Goal: Information Seeking & Learning: Learn about a topic

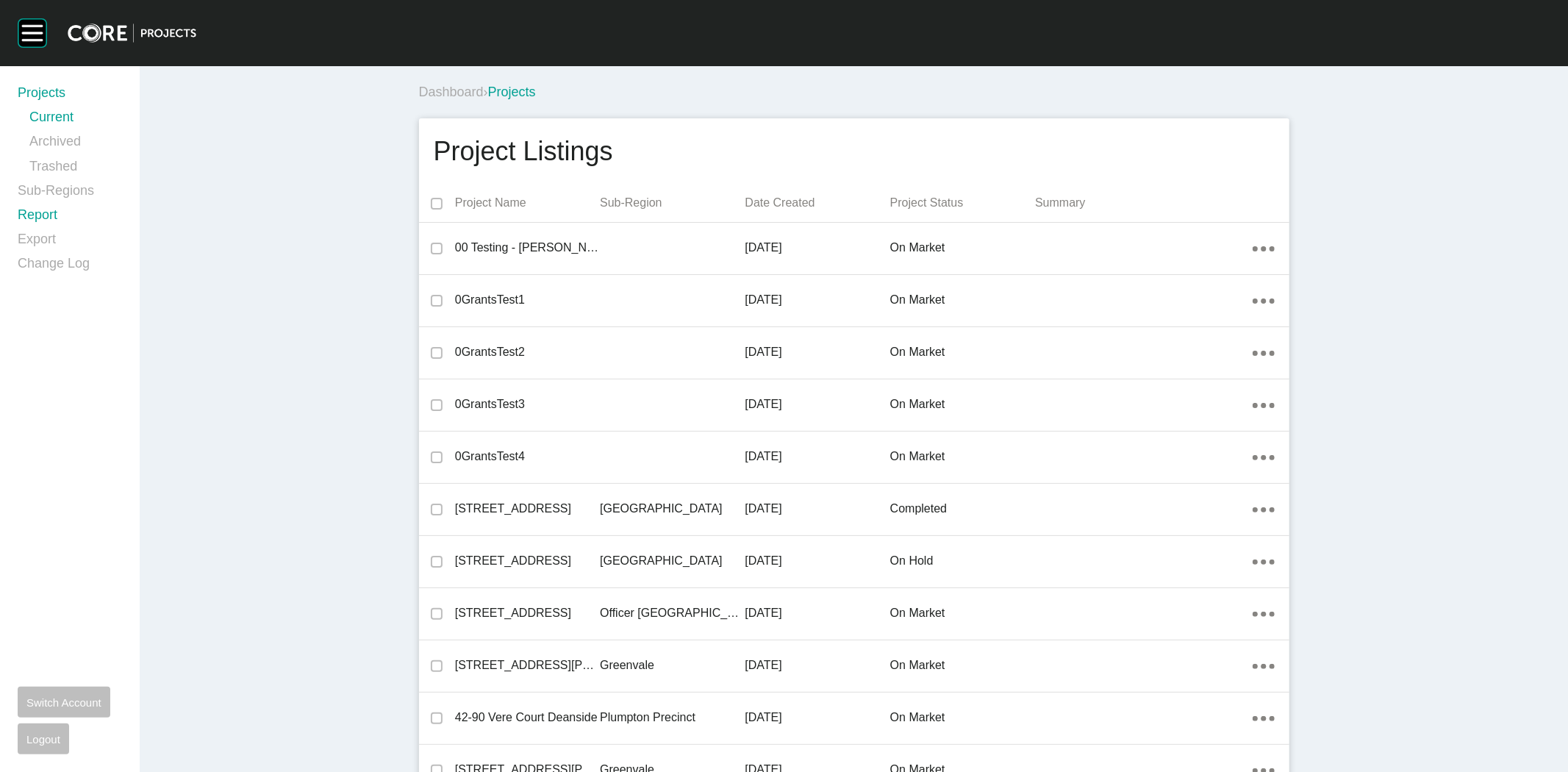
click at [38, 219] on link "Report" at bounding box center [69, 218] width 104 height 24
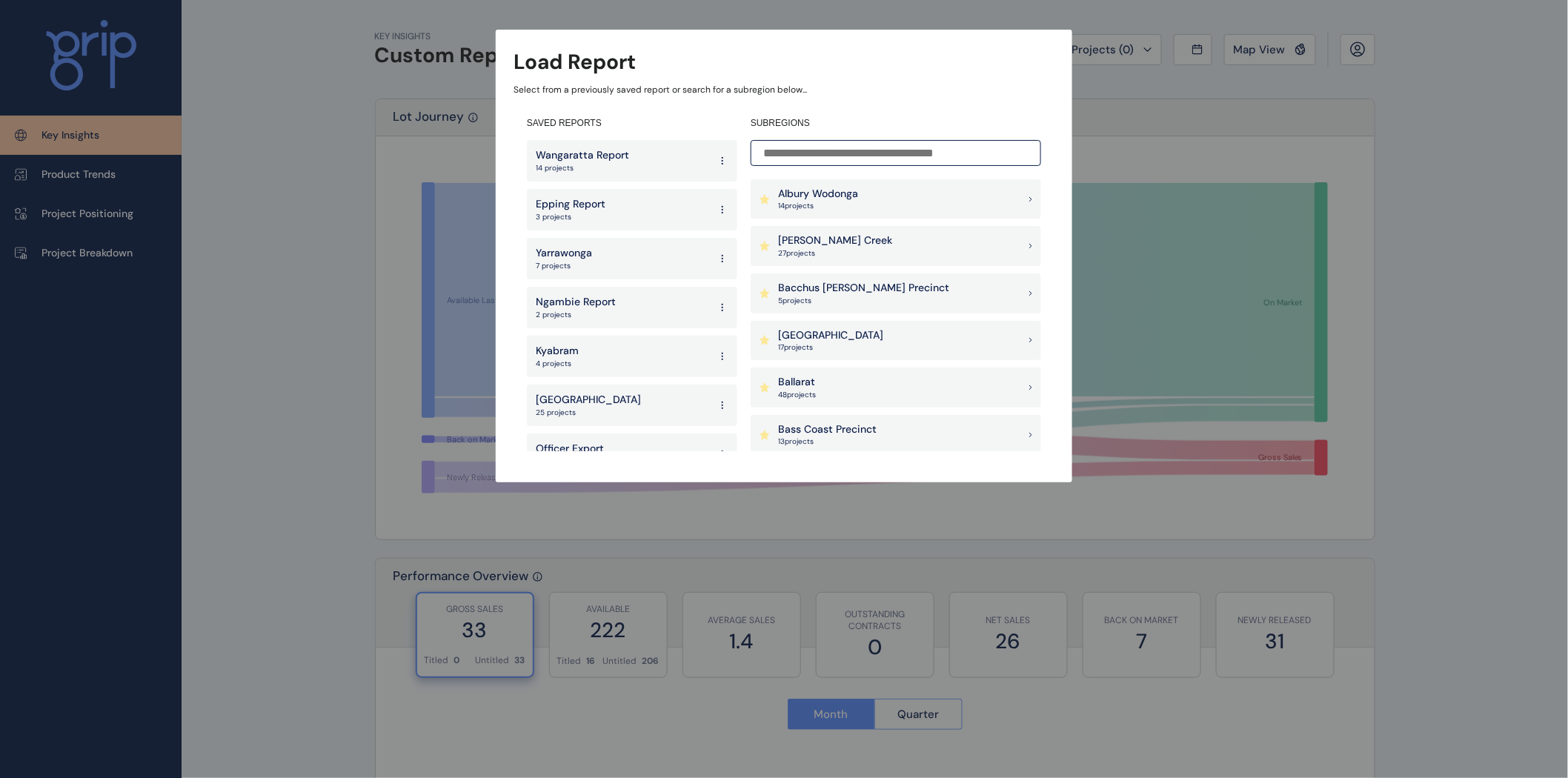
click at [795, 150] on input at bounding box center [895, 153] width 290 height 26
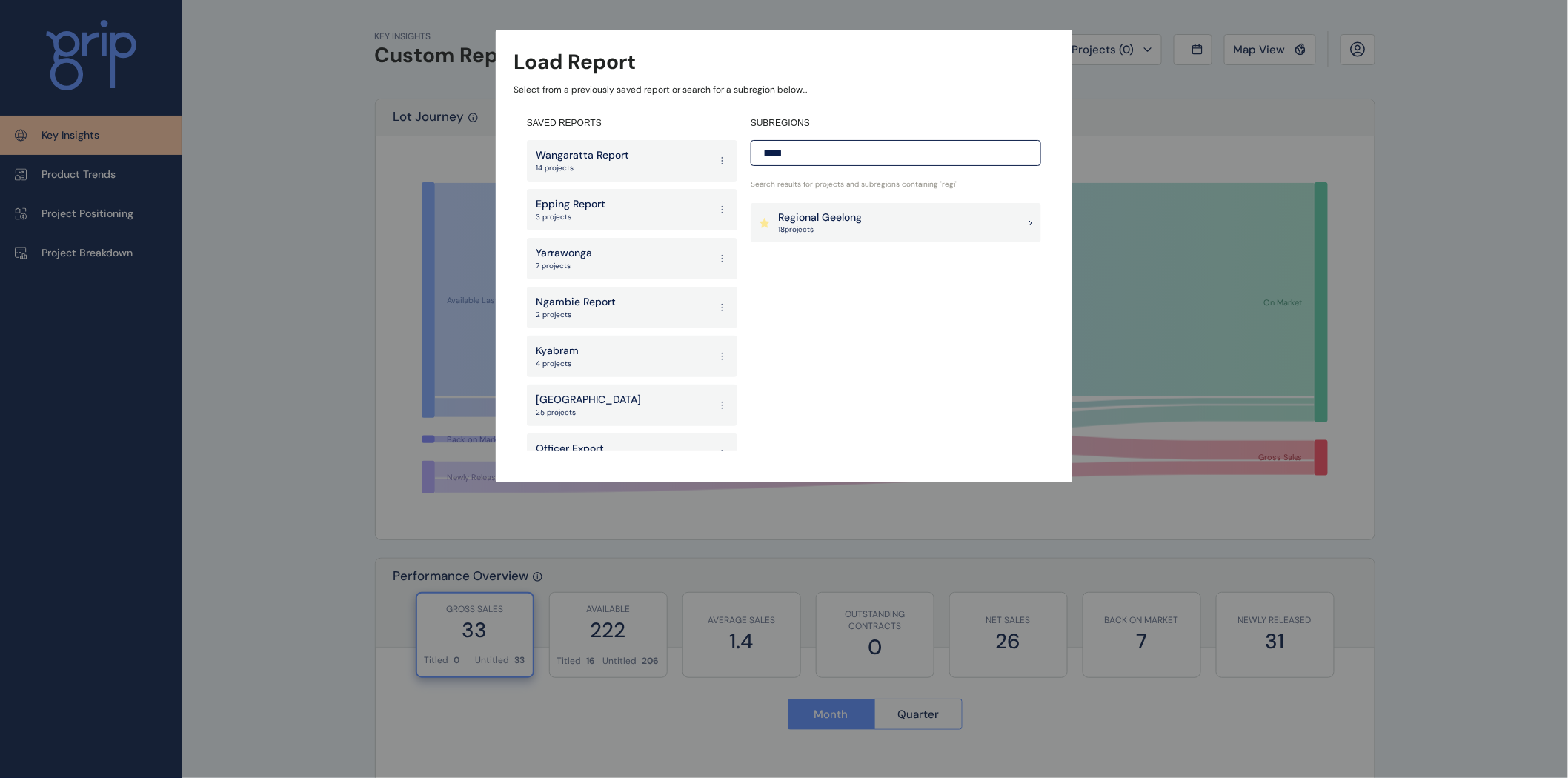
type input "****"
click at [827, 231] on p "18 project s" at bounding box center [820, 230] width 84 height 10
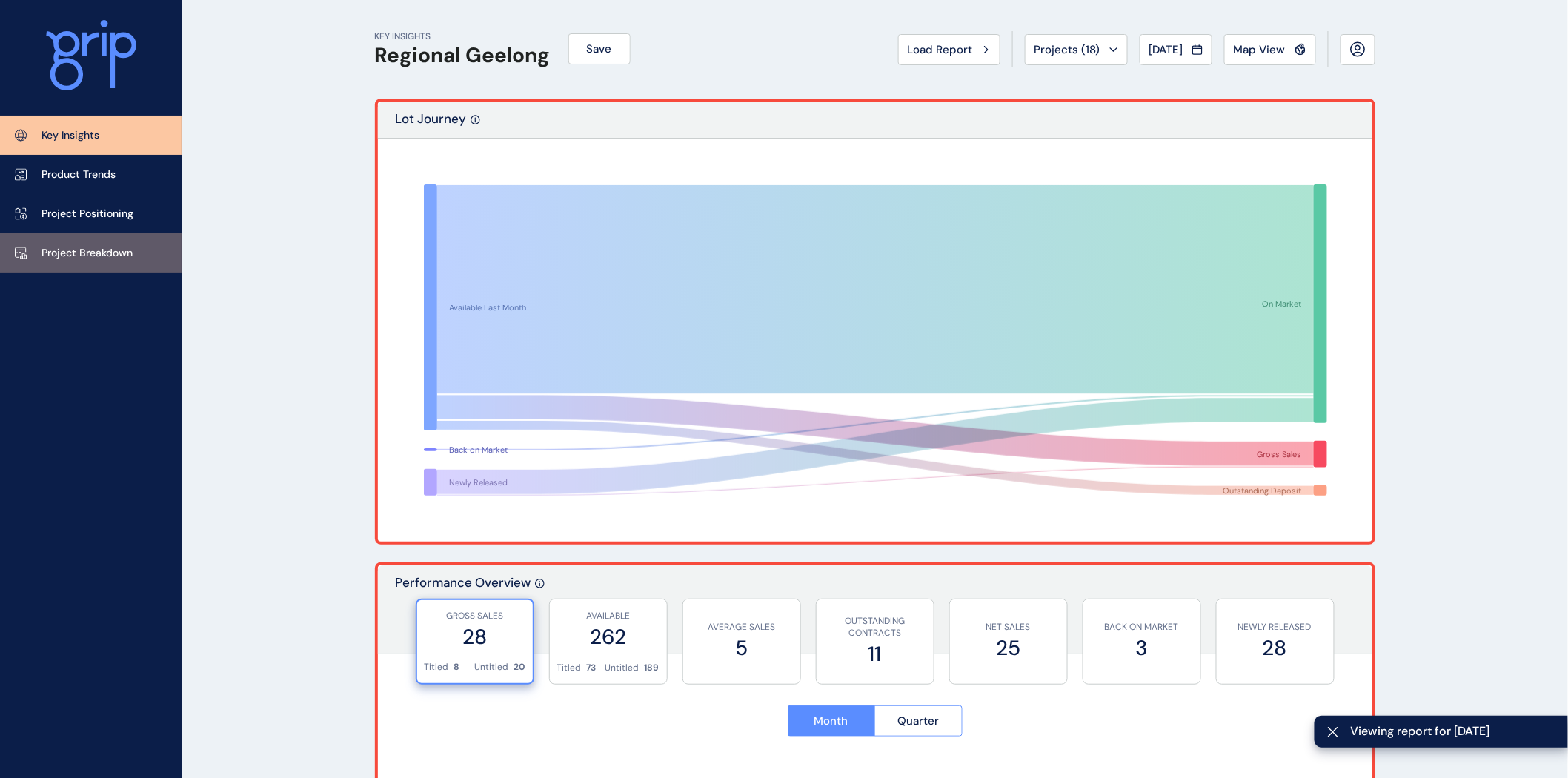
click at [63, 253] on p "Project Breakdown" at bounding box center [86, 253] width 91 height 15
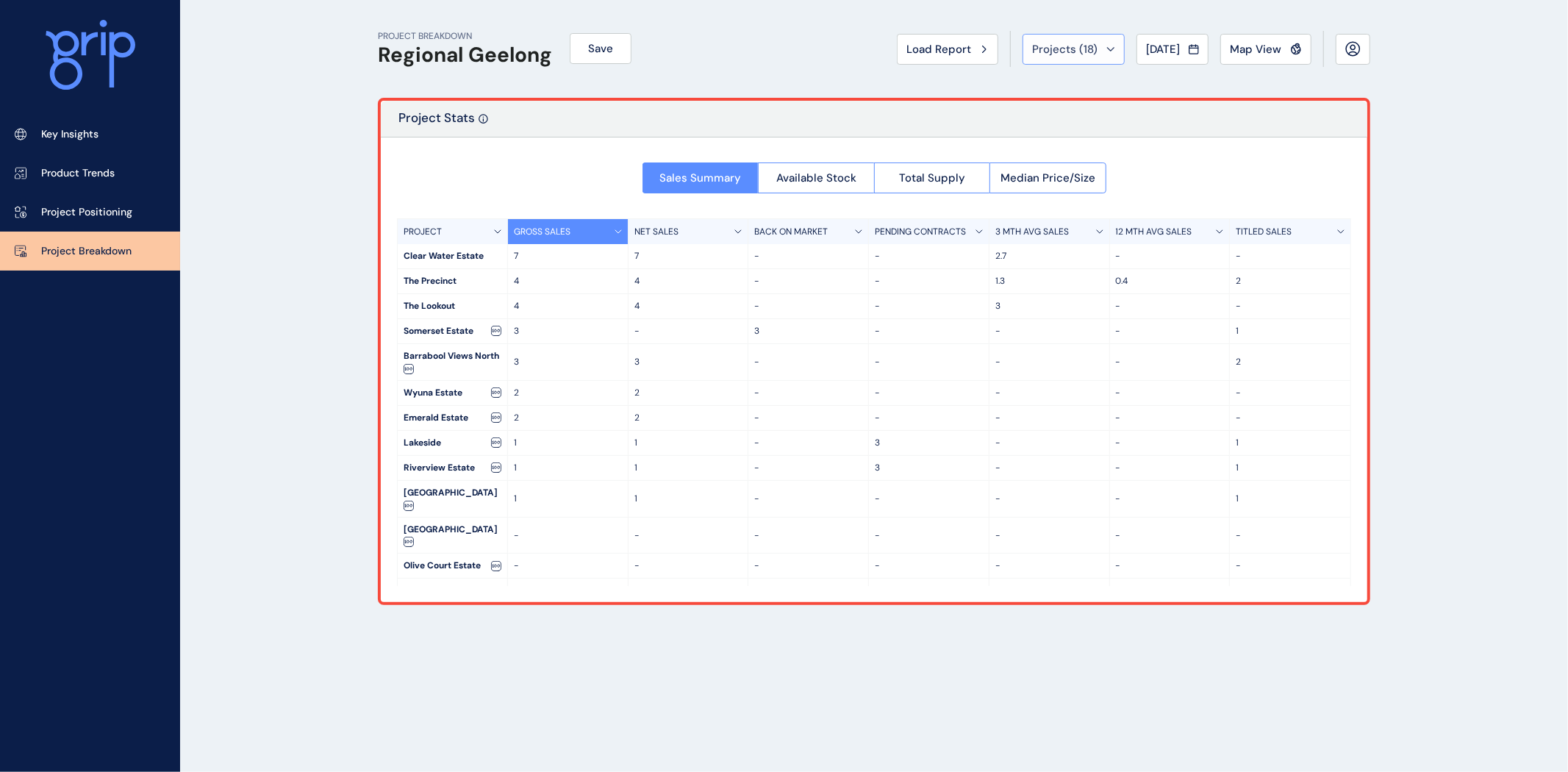
click at [1075, 49] on span "Projects ( 18 )" at bounding box center [1064, 49] width 65 height 15
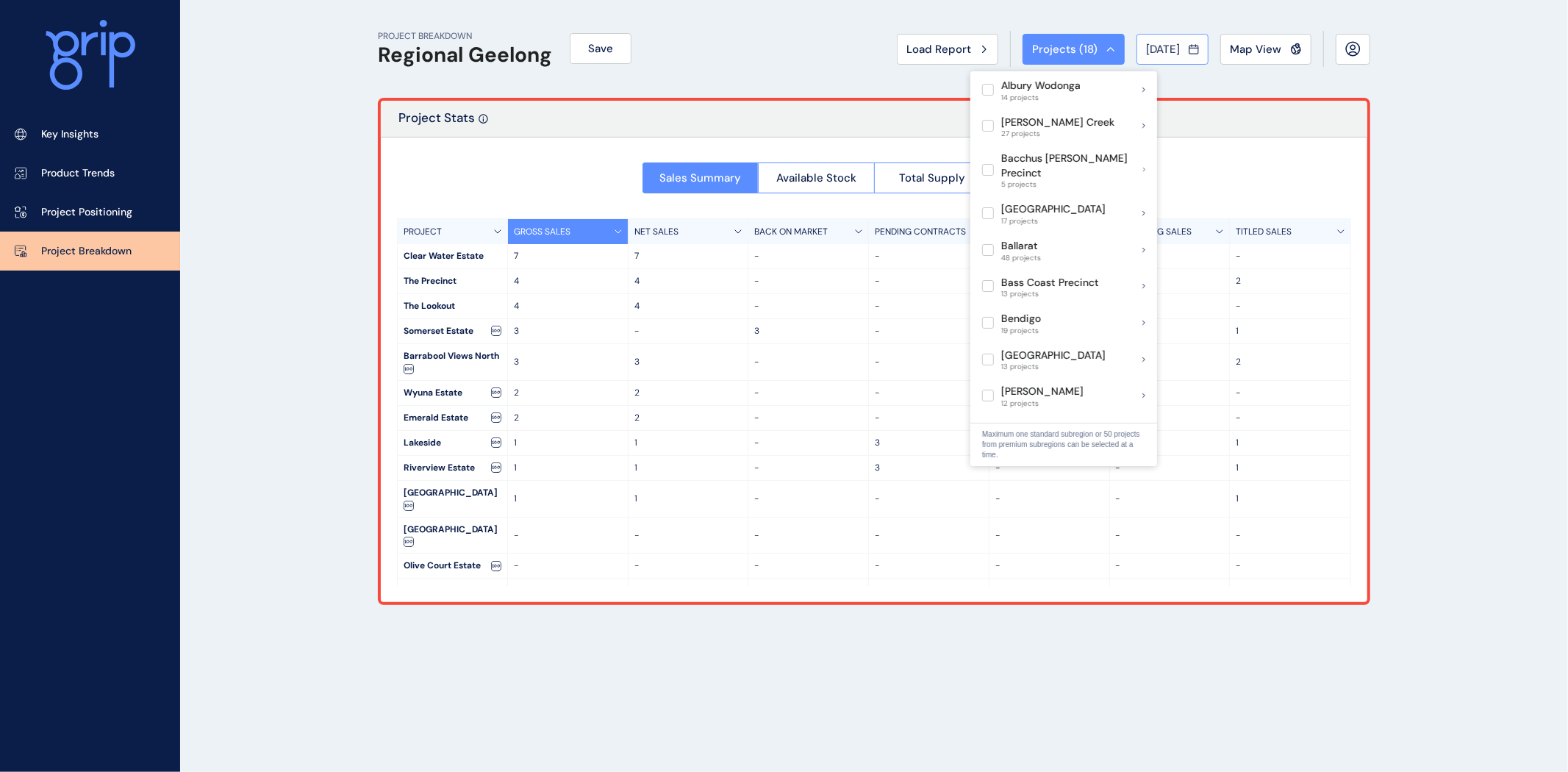
click at [1153, 56] on button "[DATE]" at bounding box center [1173, 49] width 72 height 31
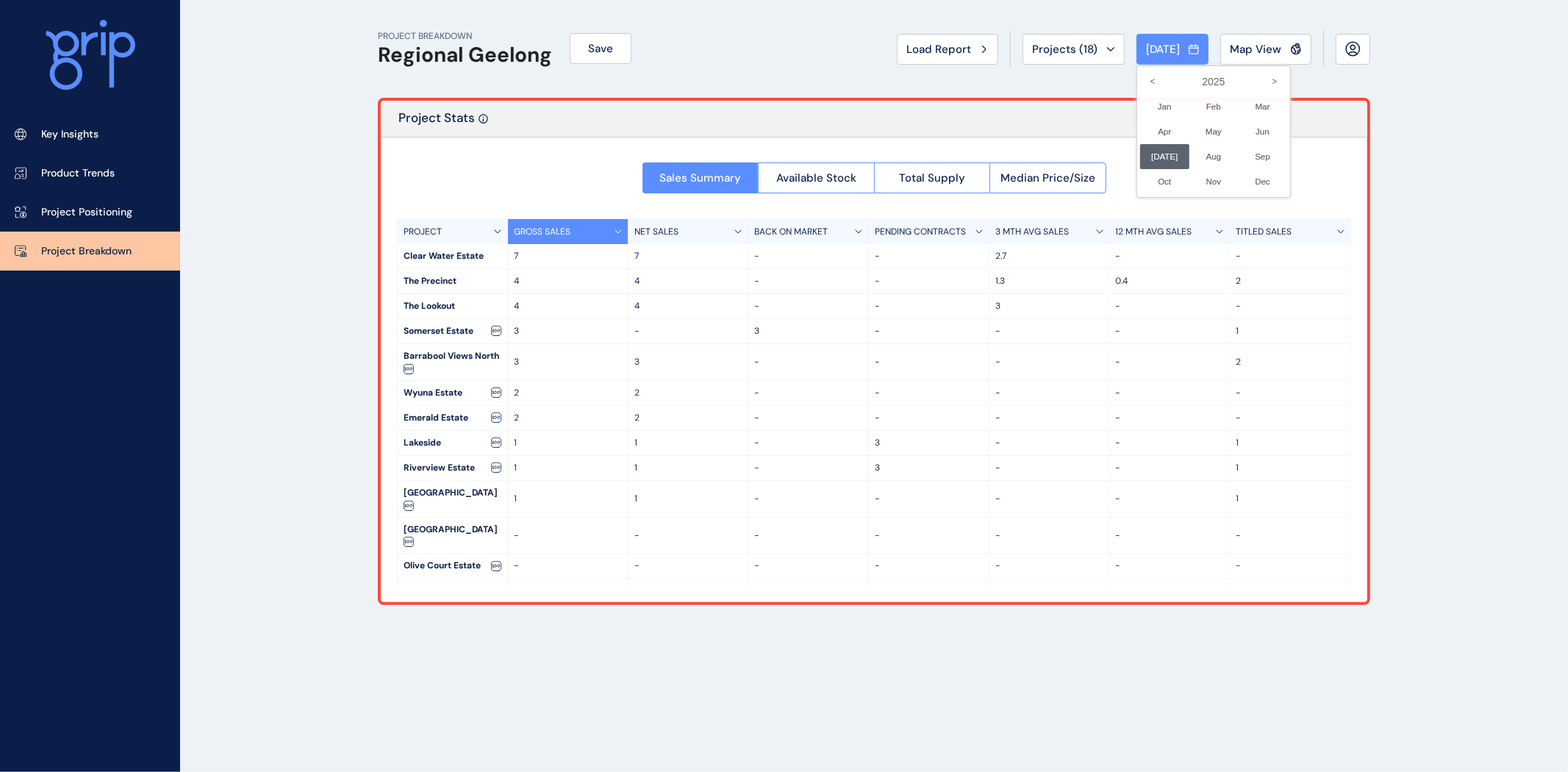
click at [936, 47] on div at bounding box center [784, 386] width 1568 height 772
click at [936, 50] on span "Load Report" at bounding box center [939, 49] width 64 height 15
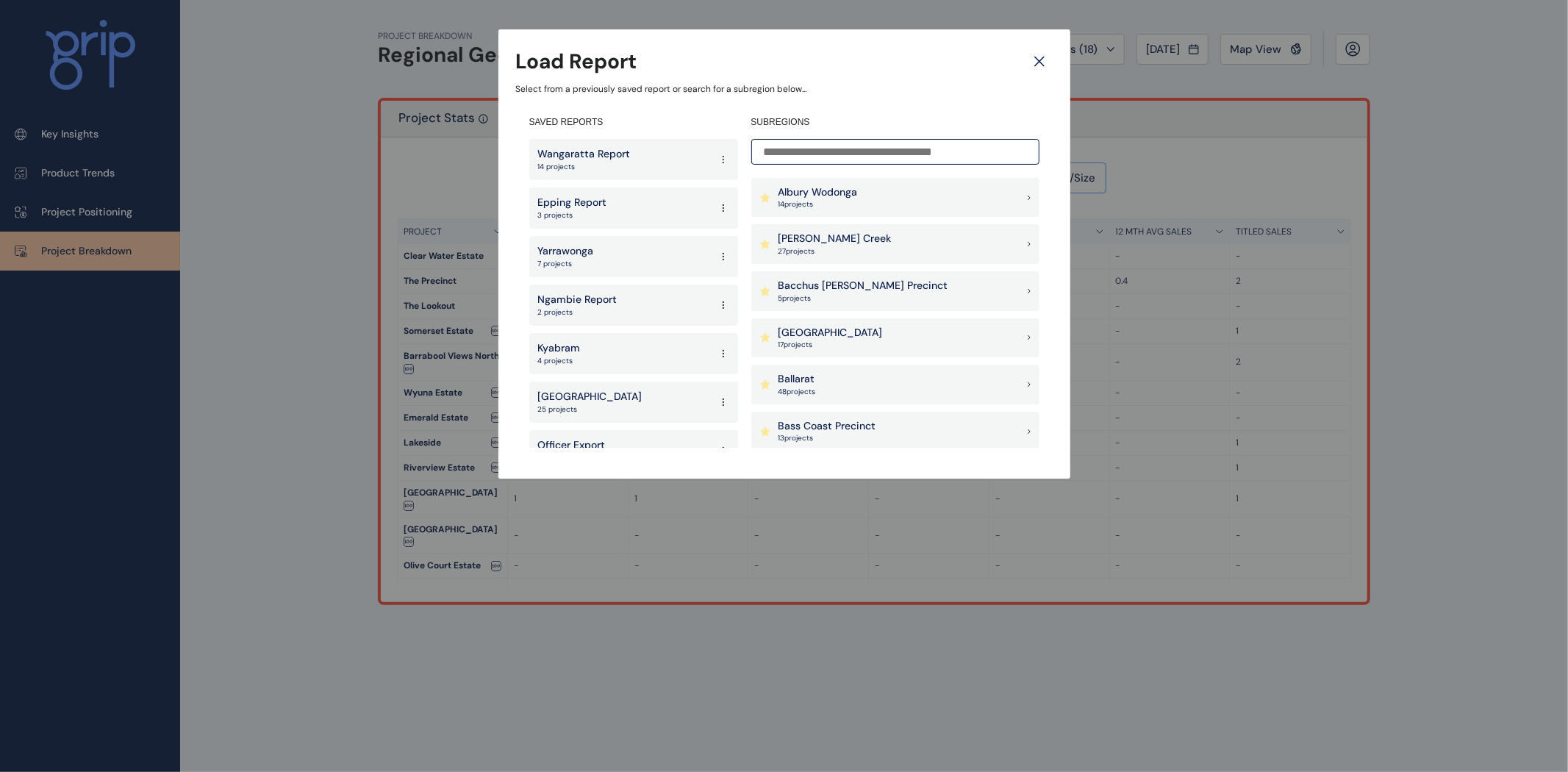
click at [861, 152] on input at bounding box center [896, 152] width 288 height 26
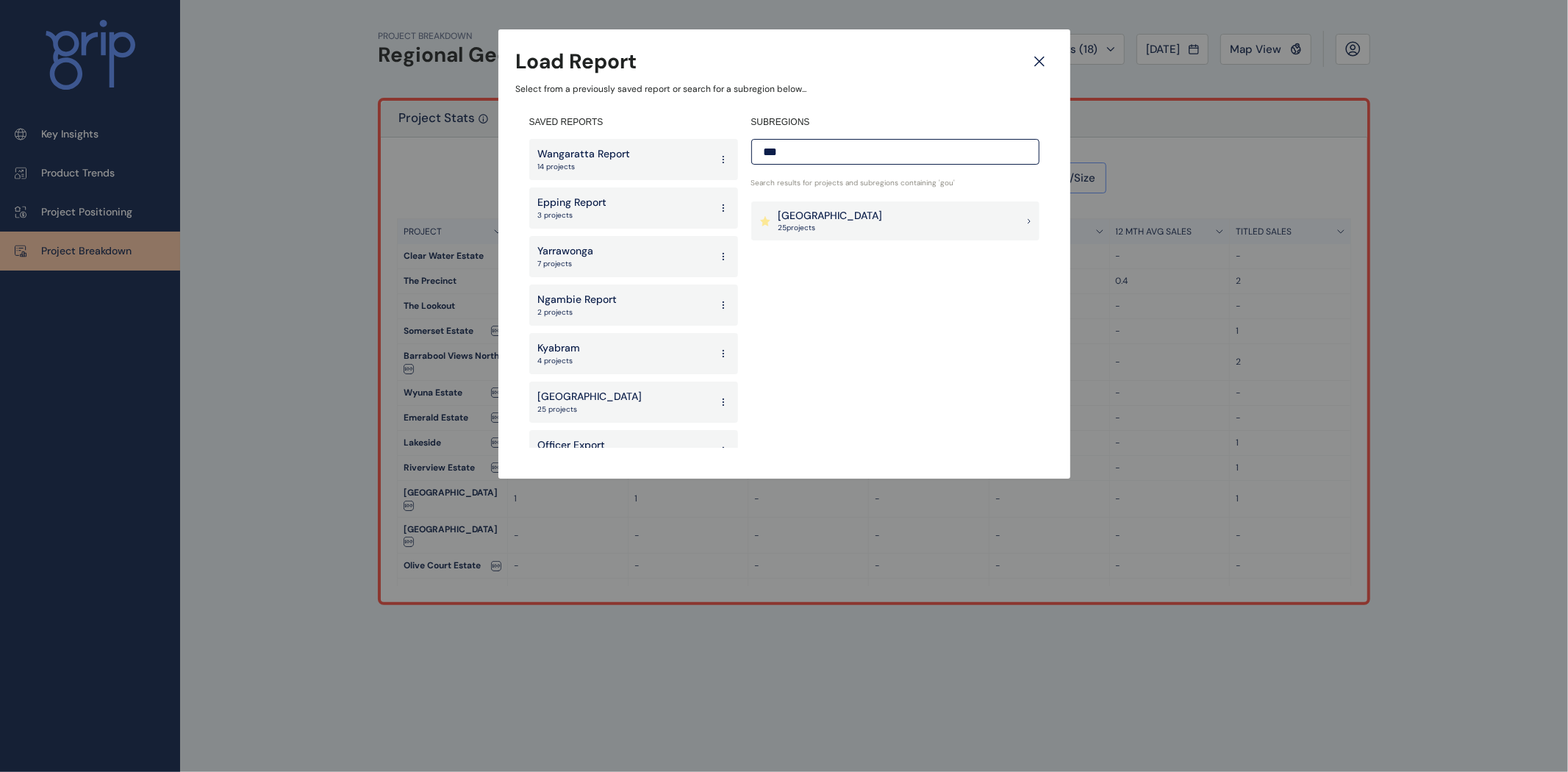
type input "***"
click at [788, 229] on p "25 project s" at bounding box center [830, 228] width 104 height 10
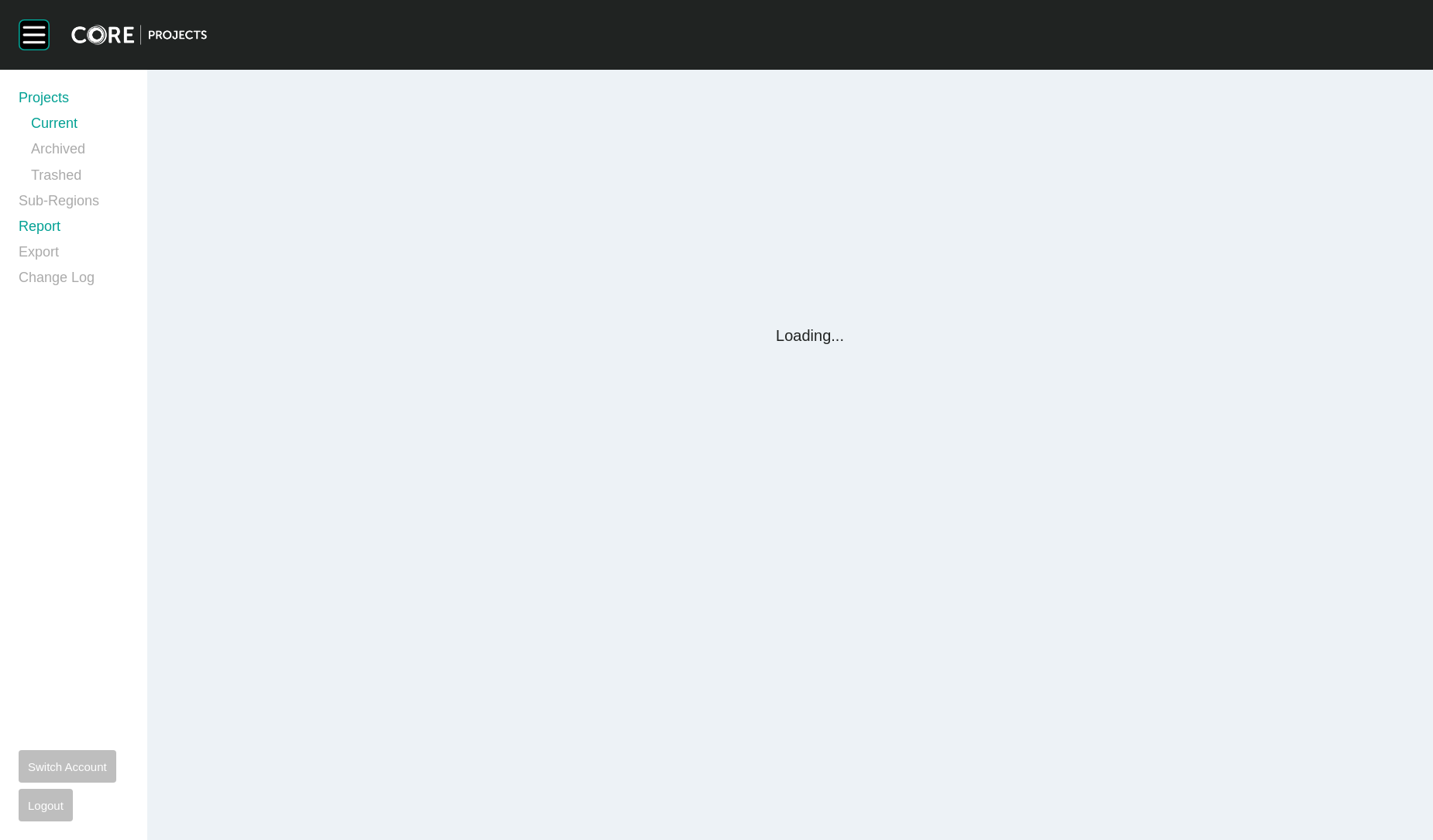
click at [51, 225] on link "Report" at bounding box center [73, 229] width 110 height 26
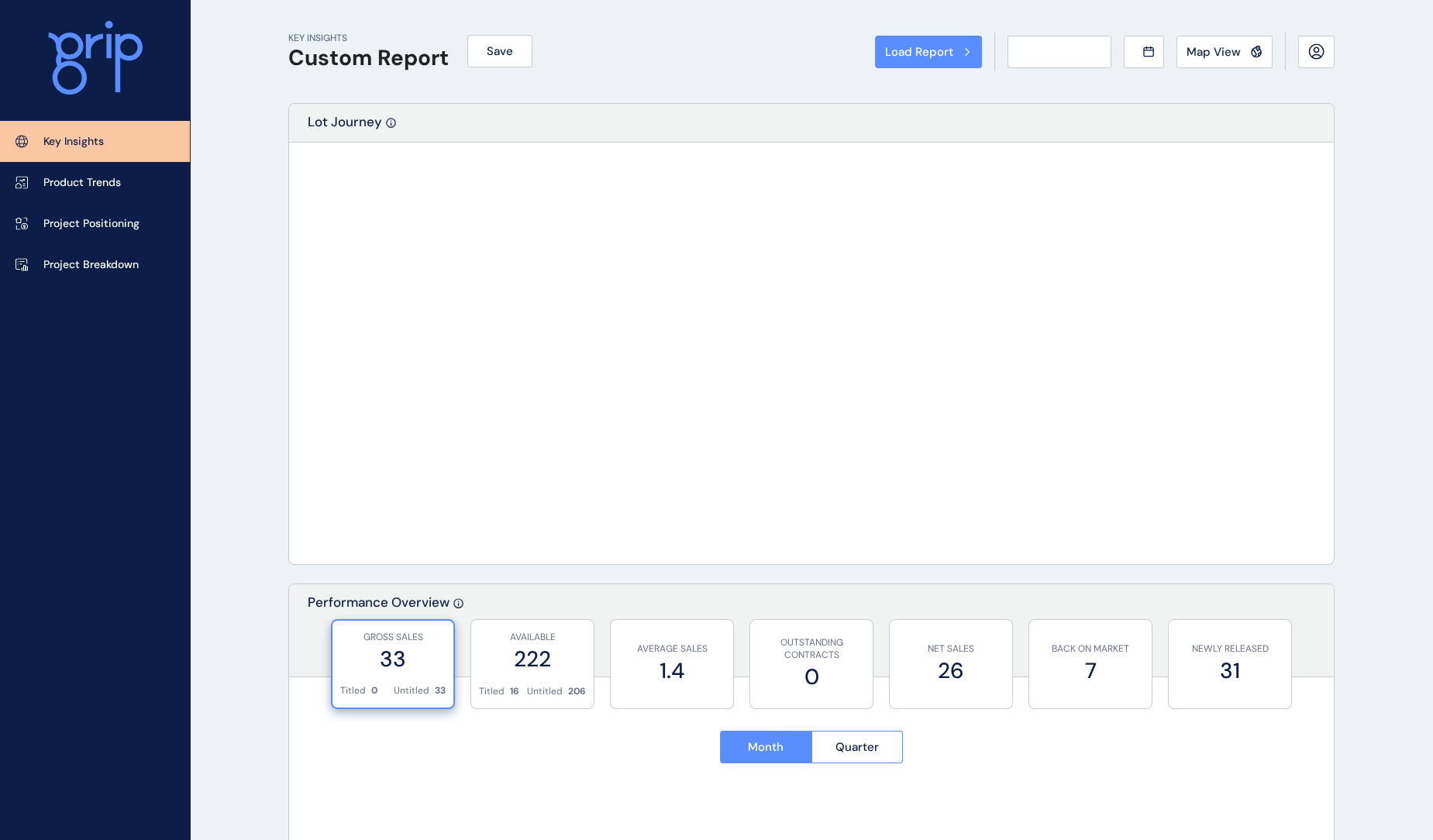
click at [50, 227] on div "Load Report Select from a previously saved report or search for a subregion bel…" at bounding box center [716, 420] width 1433 height 840
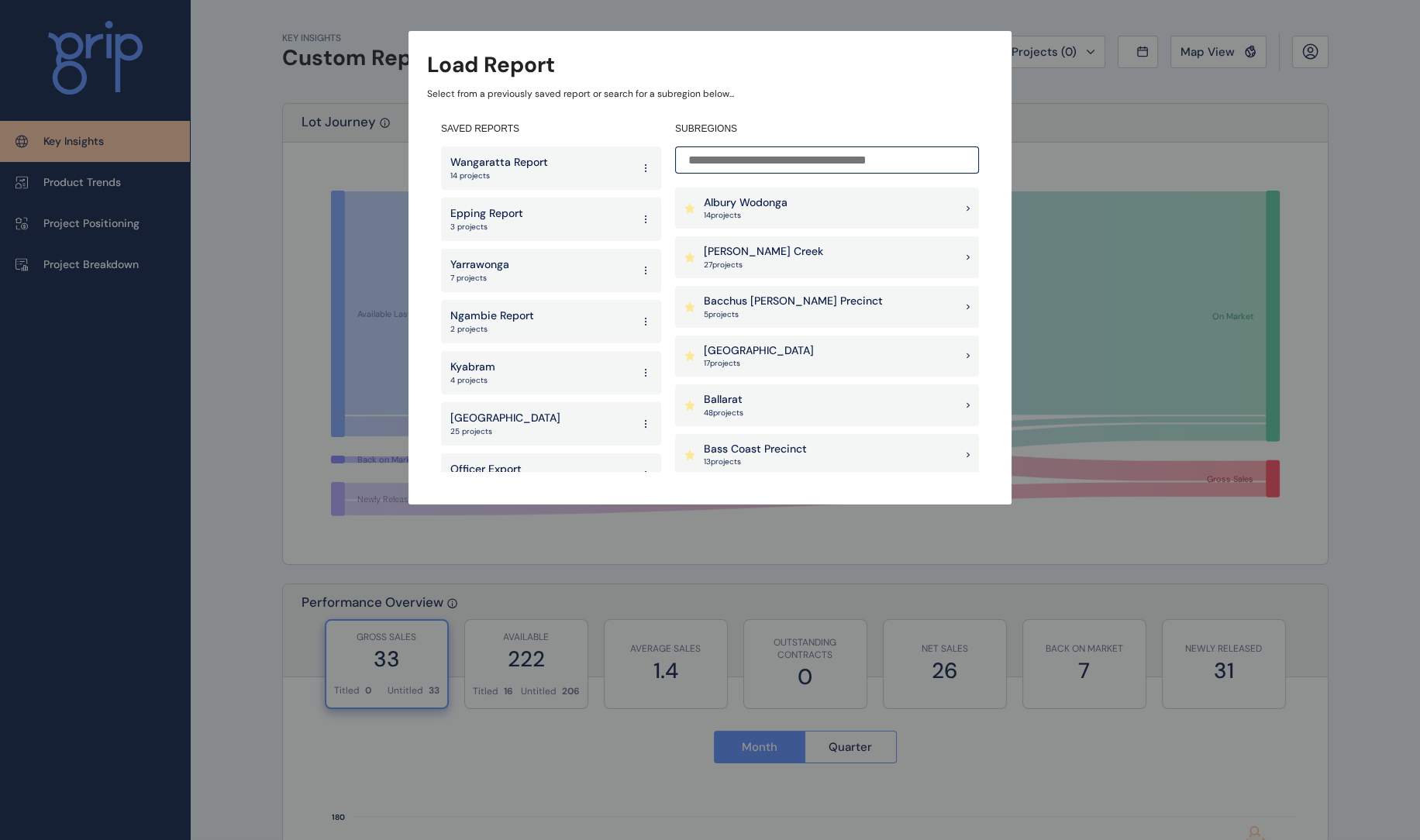
click at [755, 262] on p "27 project s" at bounding box center [763, 265] width 119 height 11
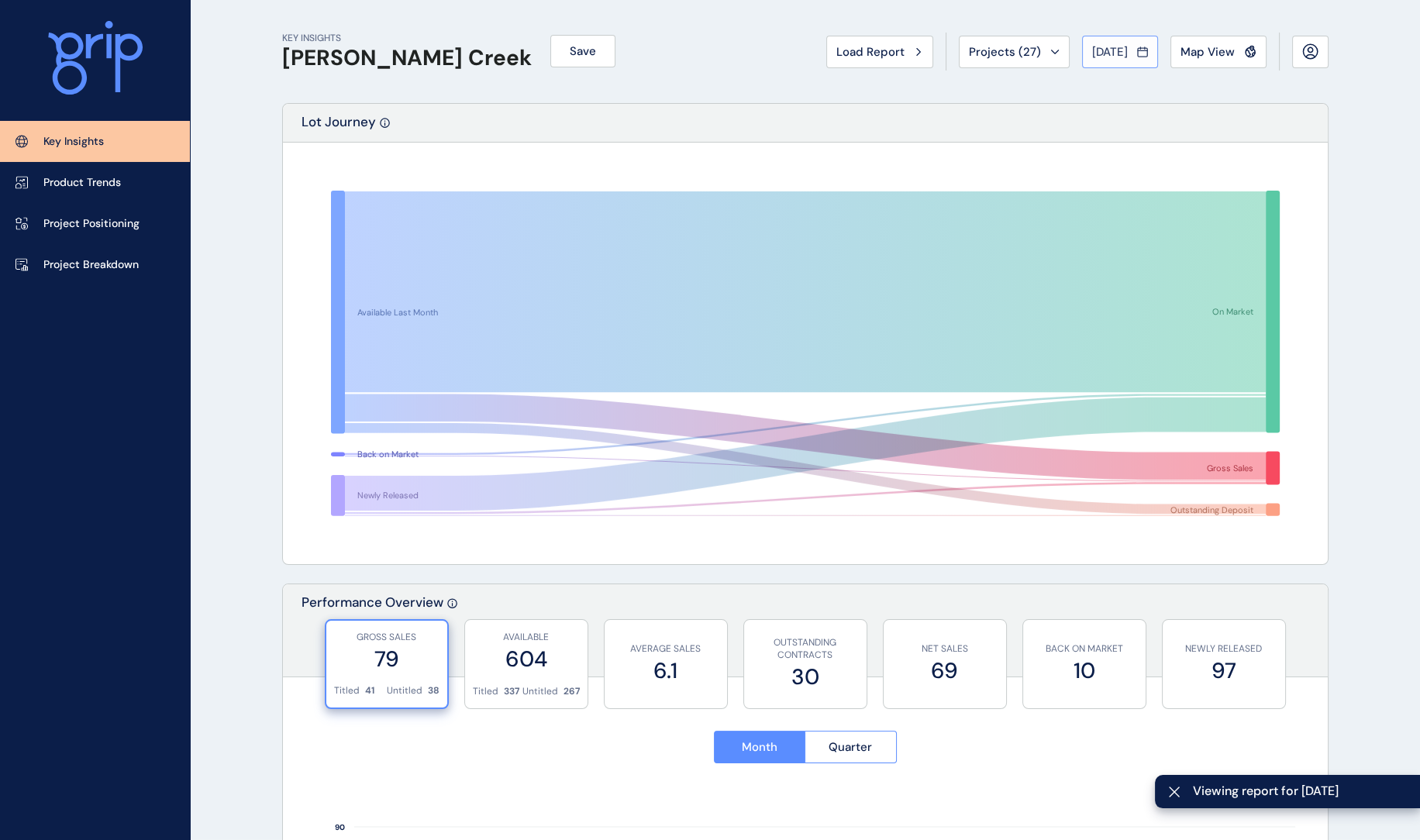
click at [1102, 56] on span "[DATE]" at bounding box center [1110, 51] width 36 height 16
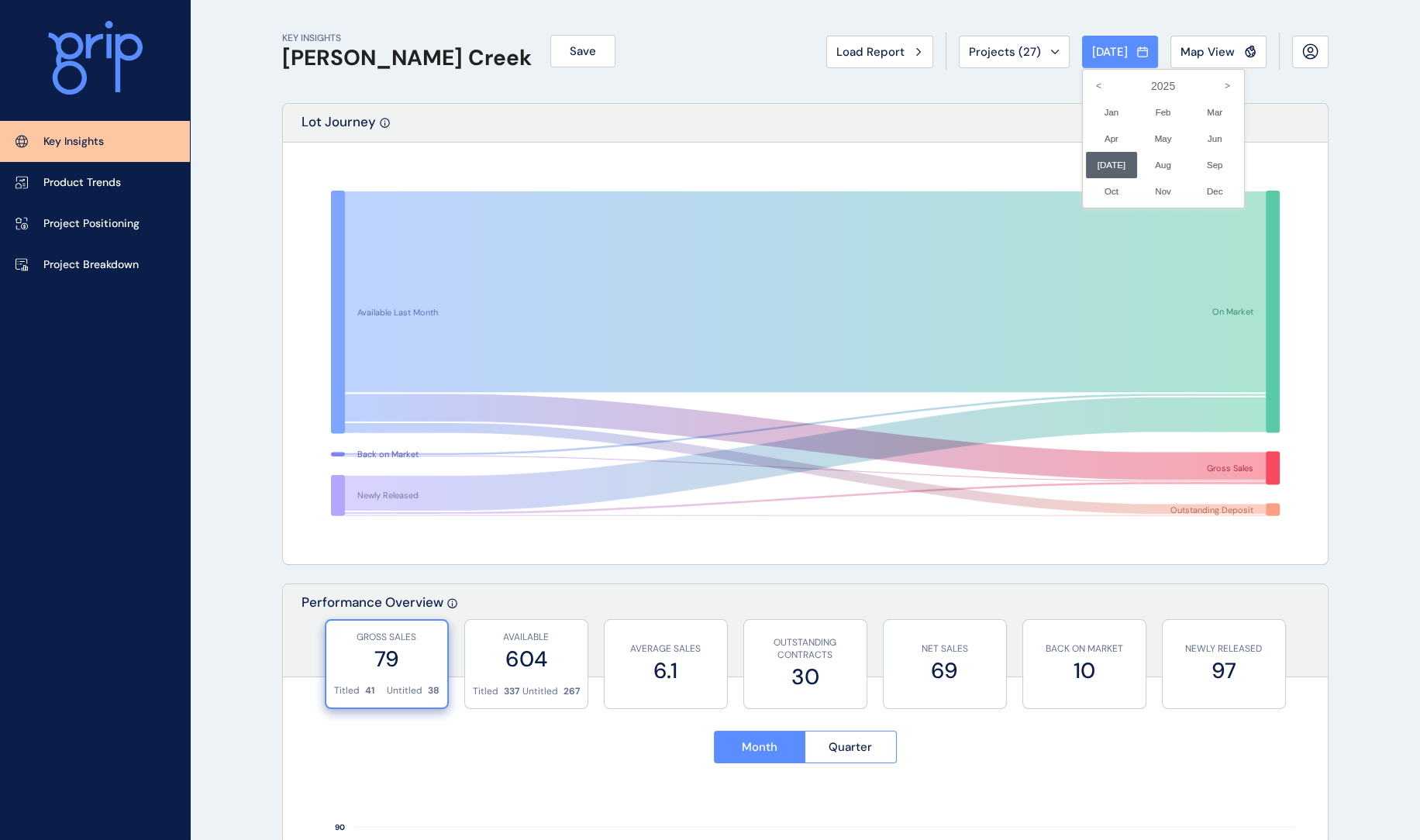
click at [749, 106] on div at bounding box center [710, 420] width 1420 height 840
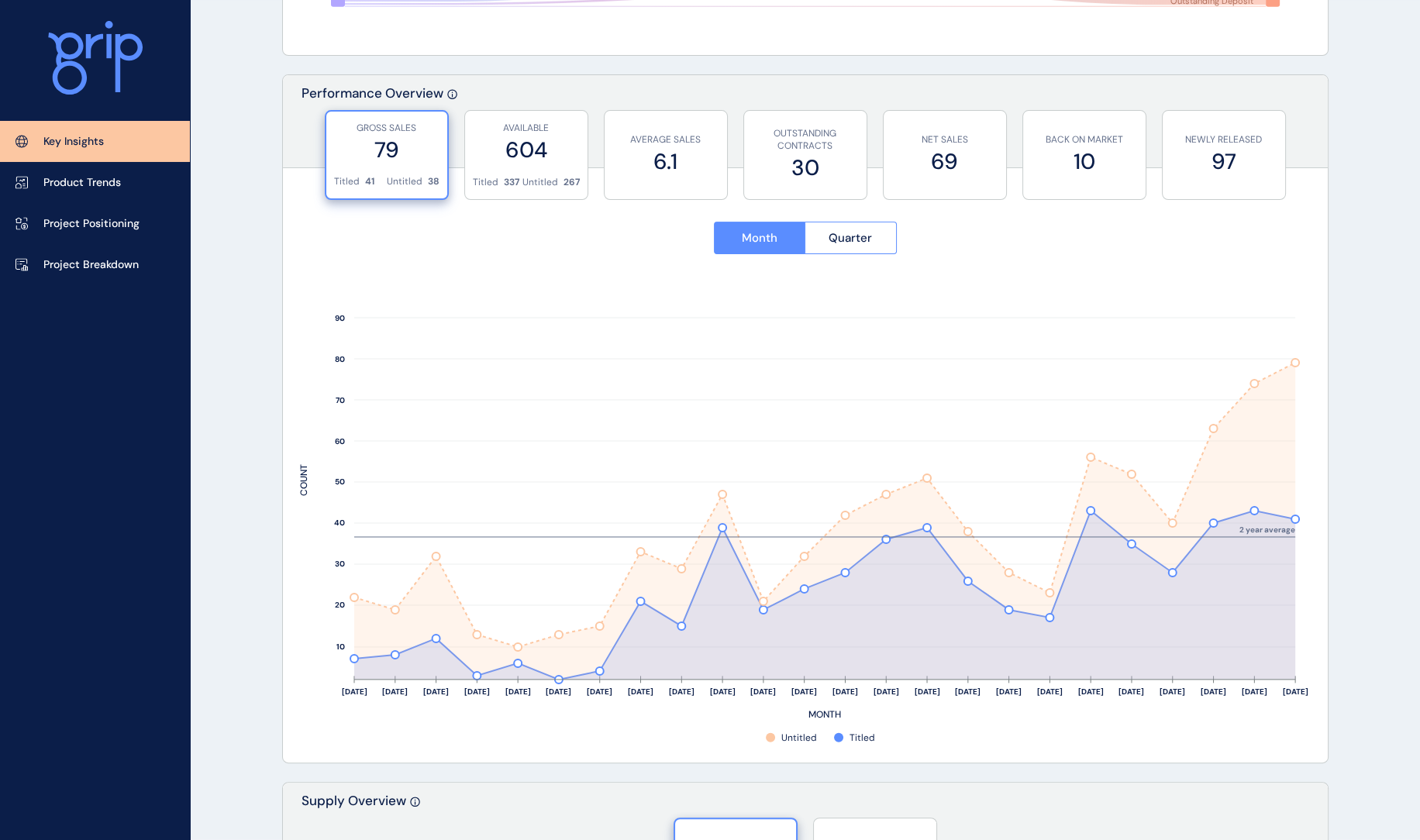
scroll to position [538, 0]
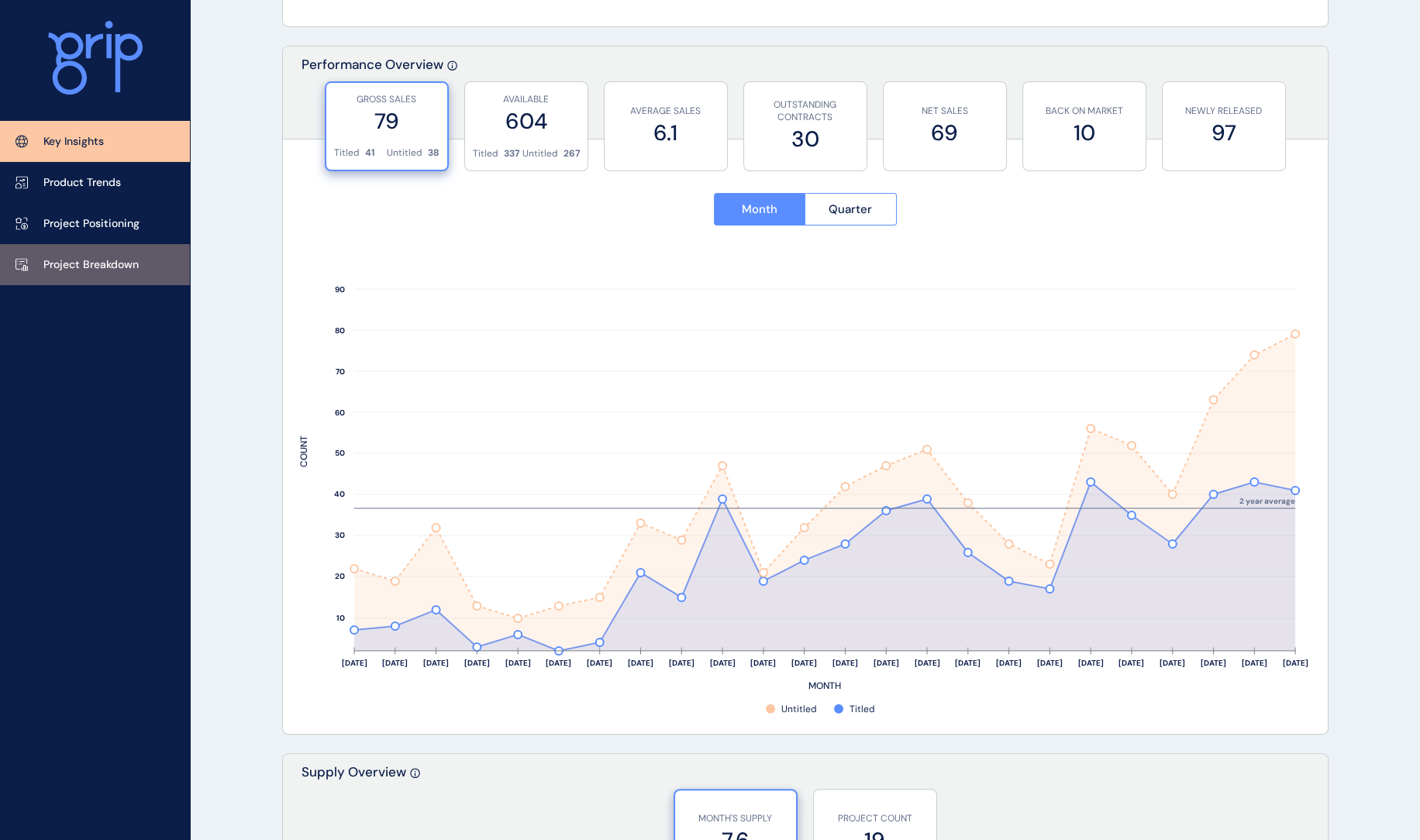
click at [108, 260] on p "Project Breakdown" at bounding box center [90, 265] width 95 height 16
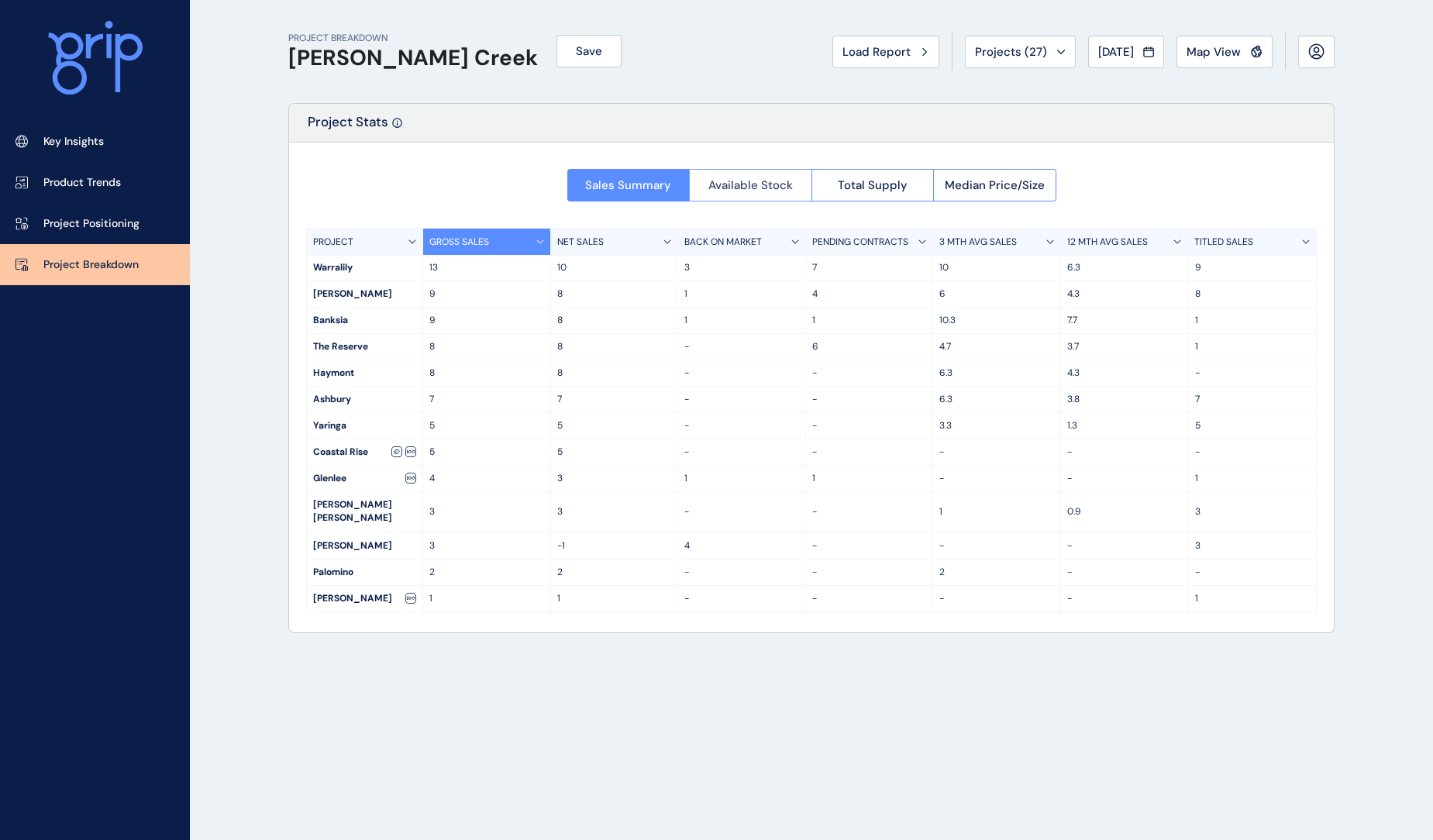
click at [733, 194] on button "Available Stock" at bounding box center [750, 185] width 123 height 32
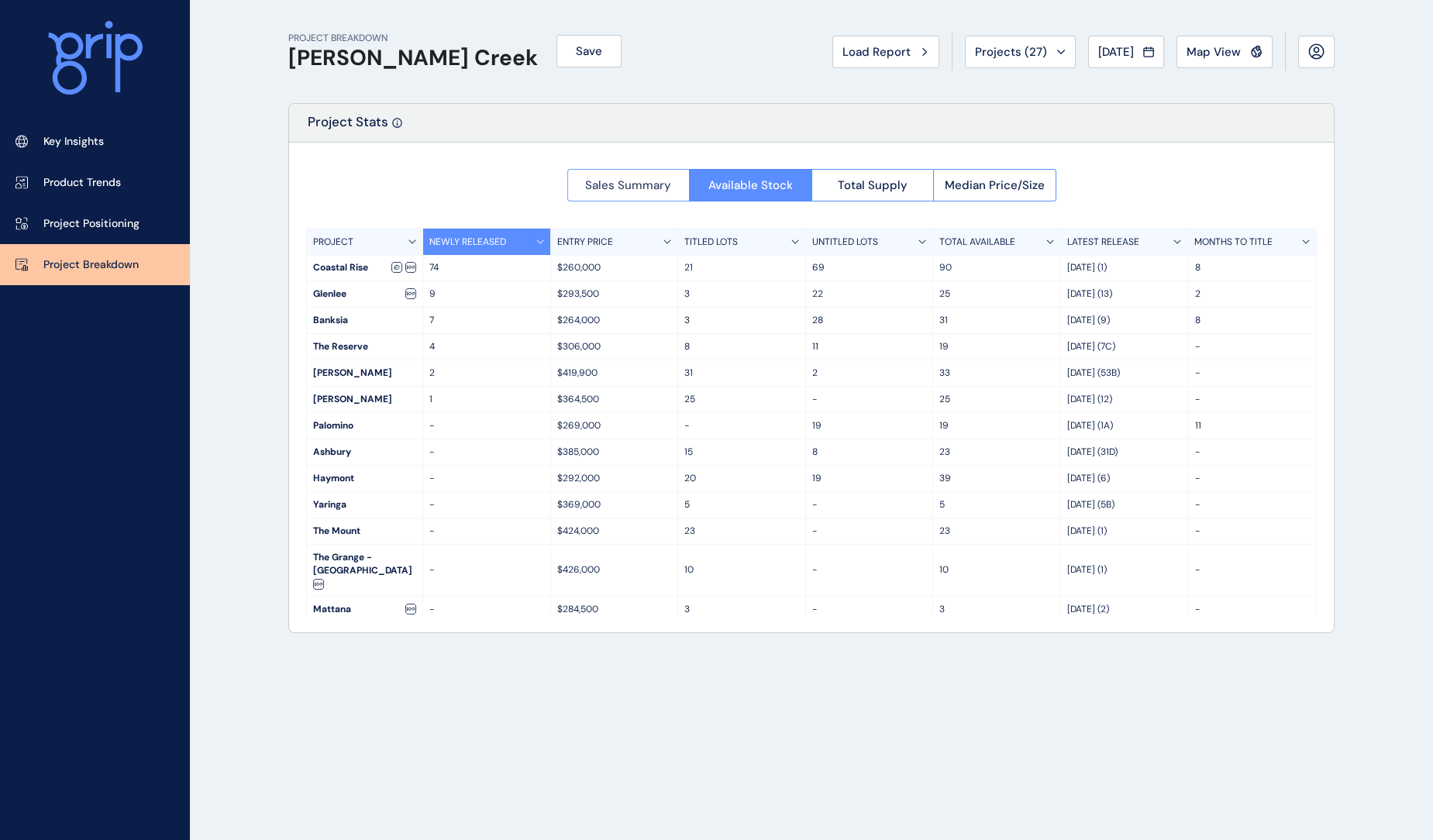
click at [628, 182] on span "Sales Summary" at bounding box center [628, 185] width 86 height 16
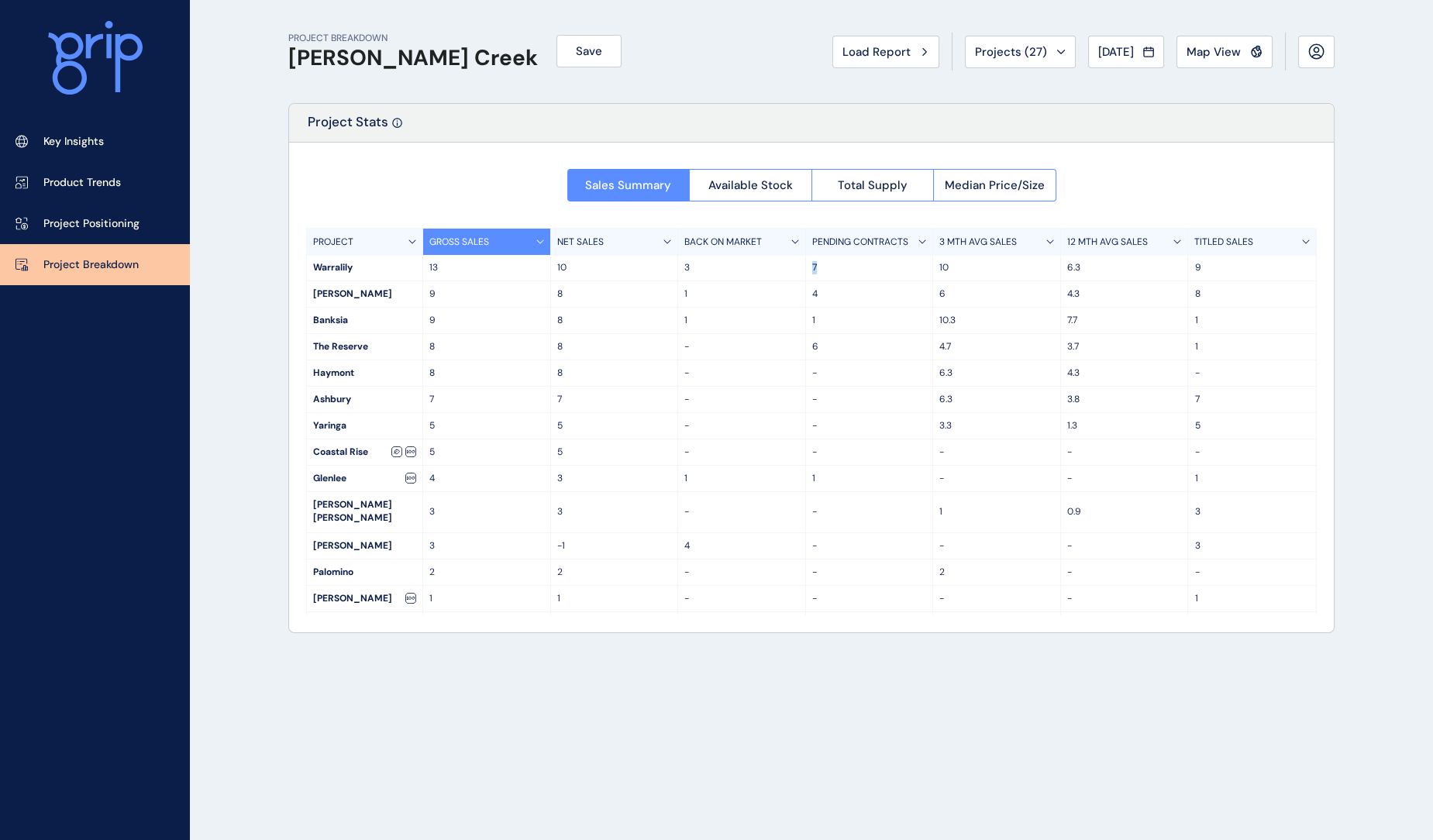
drag, startPoint x: 810, startPoint y: 264, endPoint x: 821, endPoint y: 266, distance: 11.2
click at [821, 266] on p "7" at bounding box center [869, 267] width 115 height 13
click at [883, 51] on span "Load Report" at bounding box center [876, 51] width 68 height 16
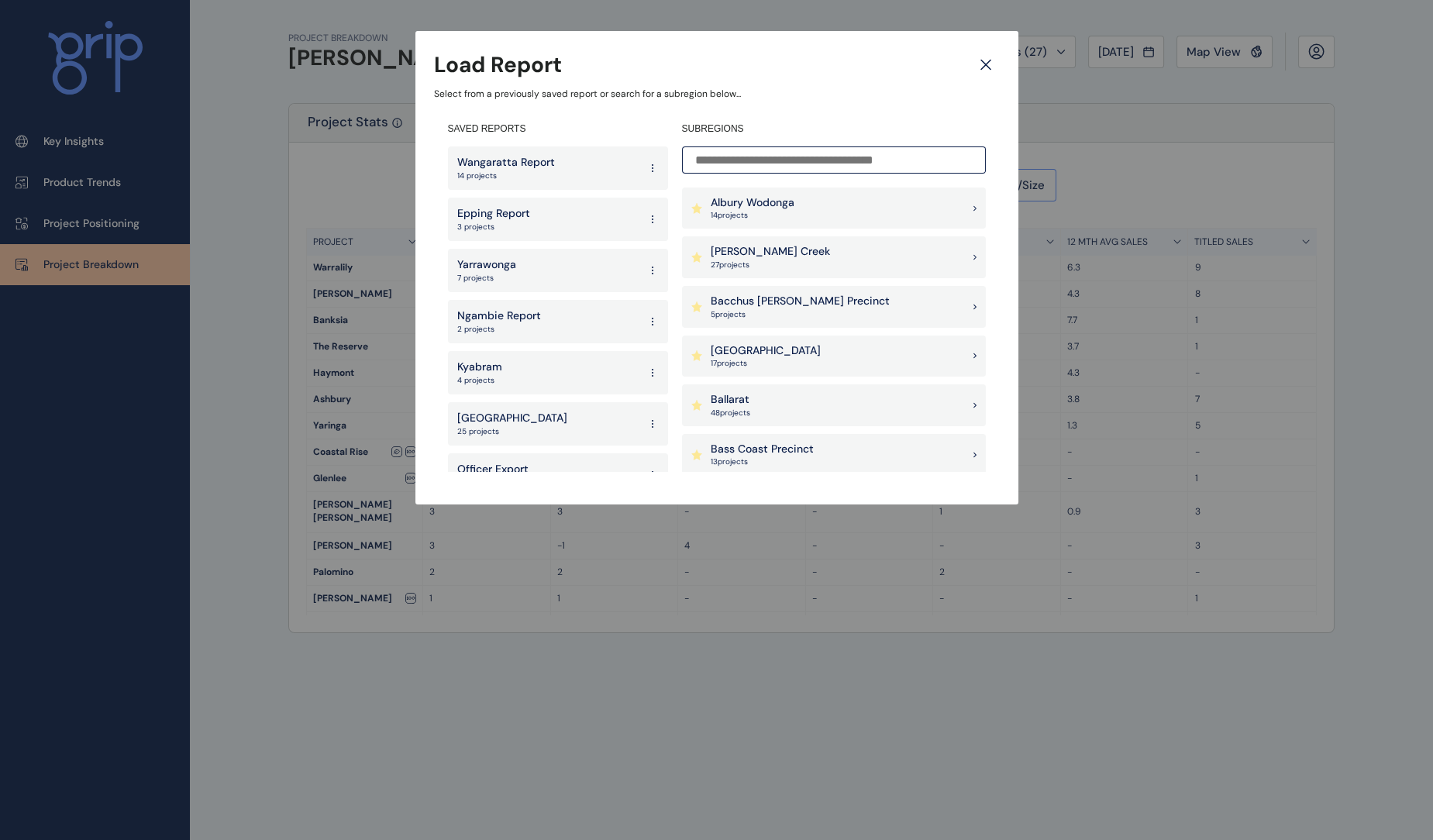
click at [804, 158] on input at bounding box center [834, 160] width 304 height 27
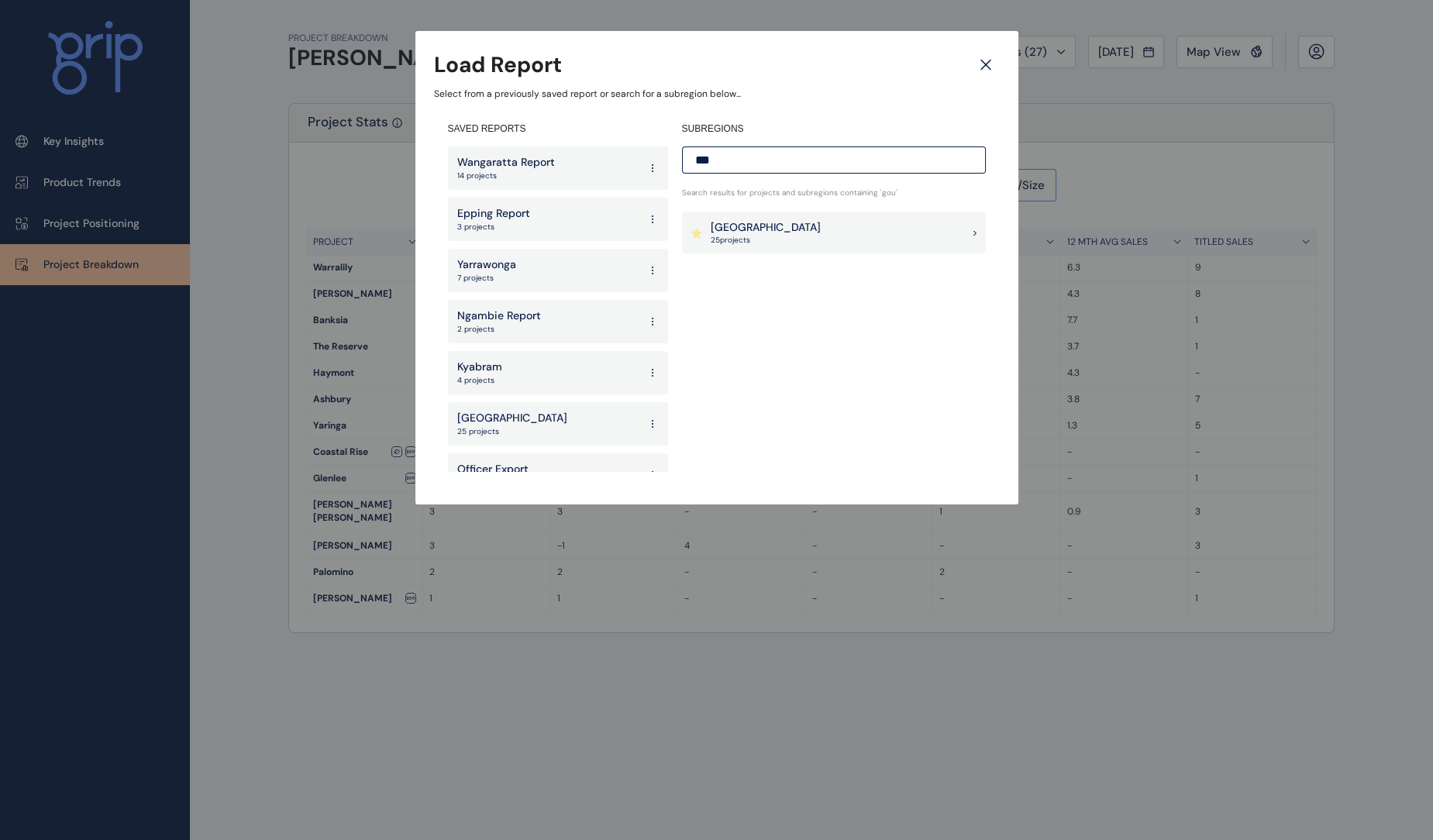
type input "***"
click at [810, 233] on div "Goulburn Valley 25 project s" at bounding box center [834, 233] width 304 height 42
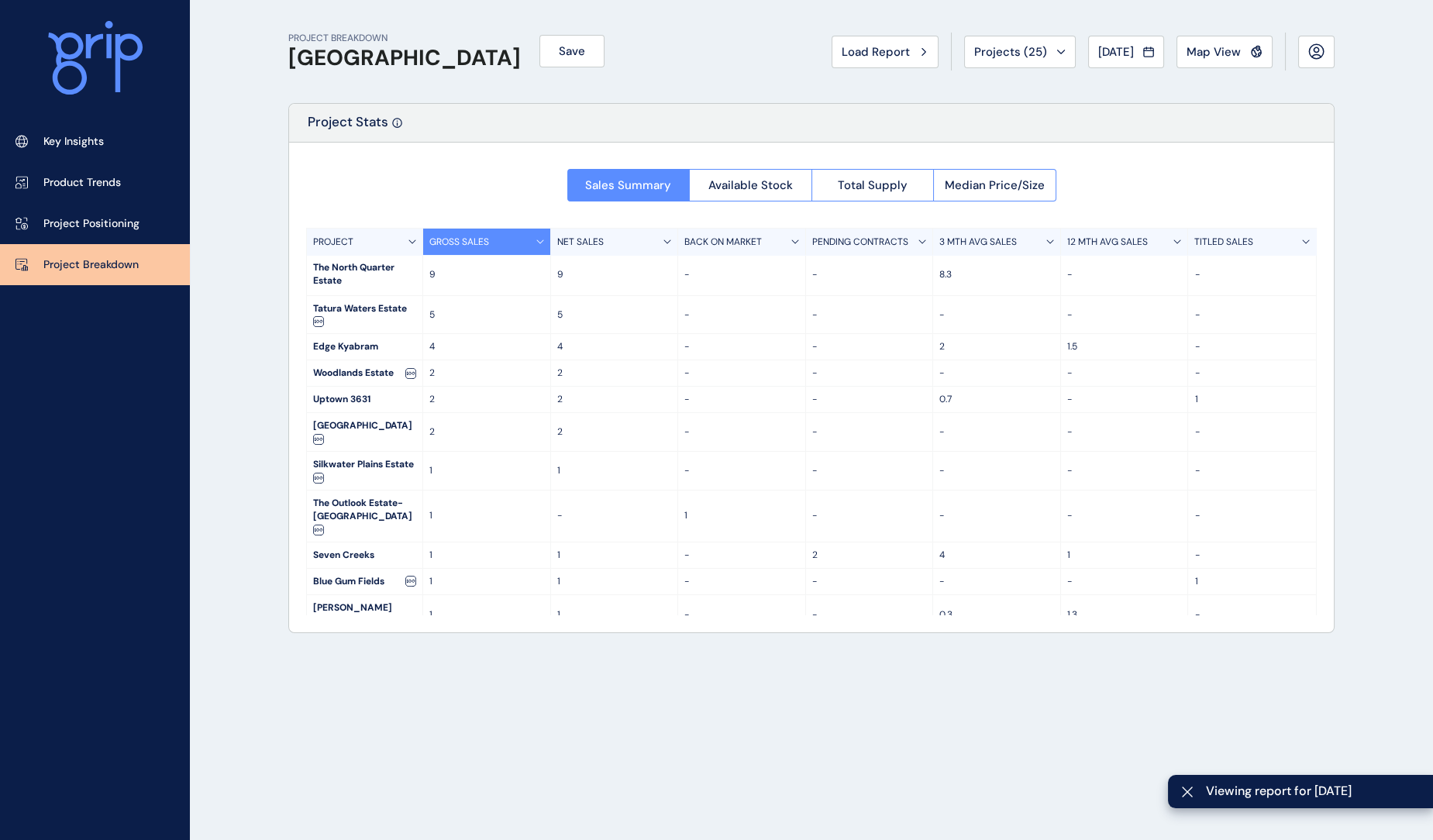
click at [1386, 151] on div "PROJECT BREAKDOWN Goulburn Valley Save Load Report Projects ( 25 ) [DATE] 2025 …" at bounding box center [716, 420] width 1433 height 840
click at [878, 50] on span "Load Report" at bounding box center [875, 51] width 68 height 16
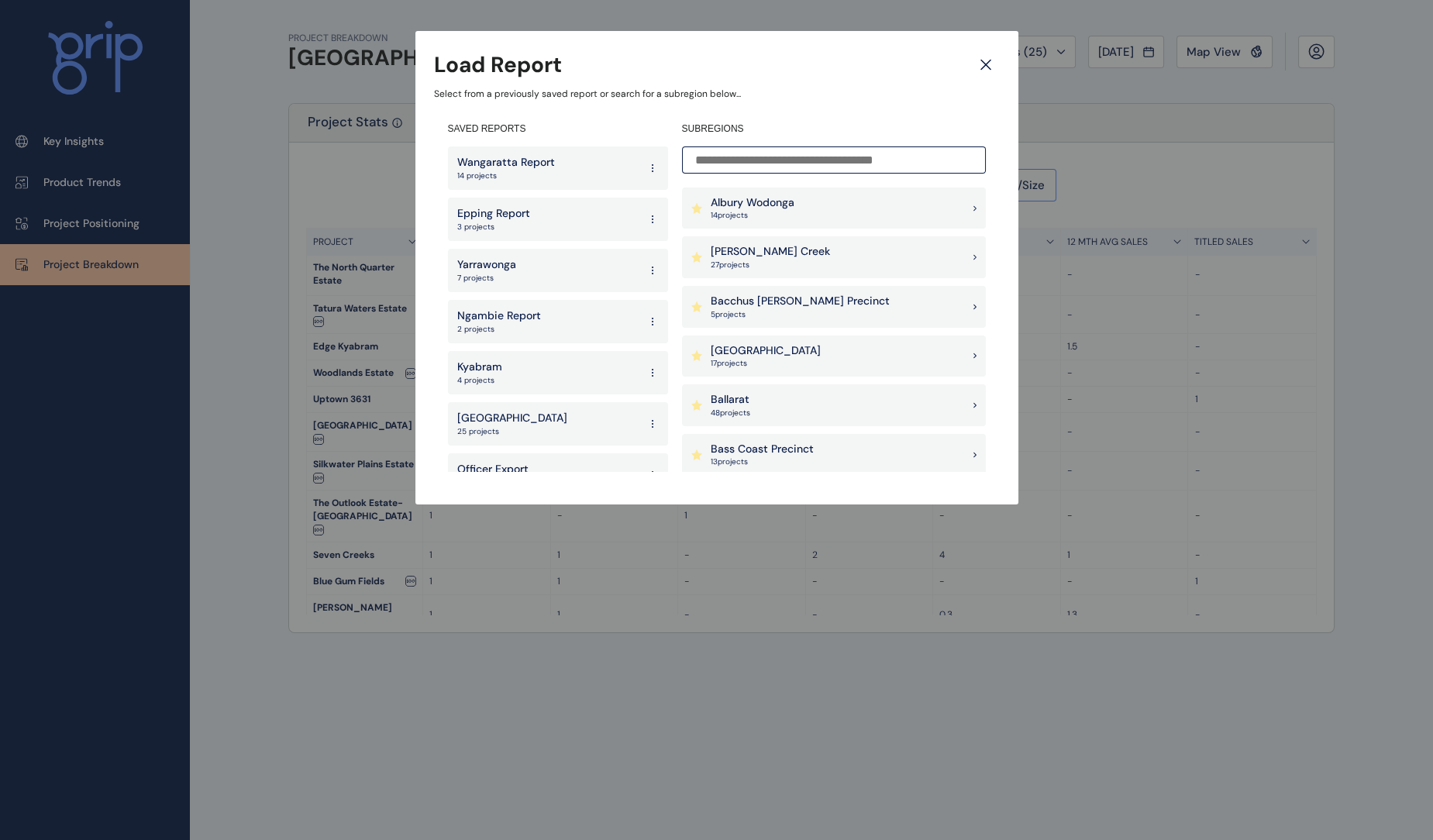
click at [796, 161] on input at bounding box center [834, 160] width 304 height 27
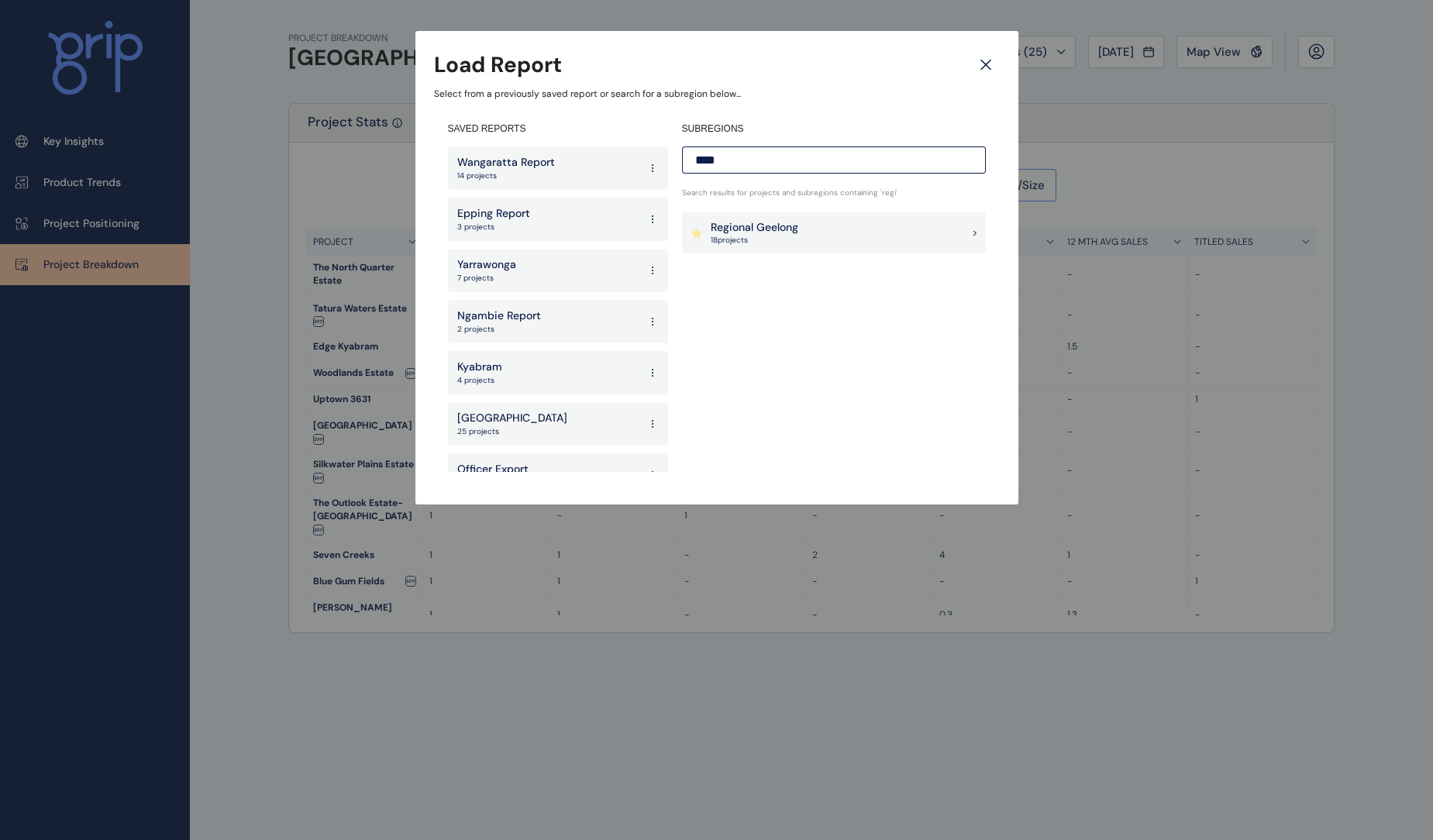
type input "****"
click at [808, 234] on div "Regional Geelong 18 project s" at bounding box center [834, 233] width 304 height 42
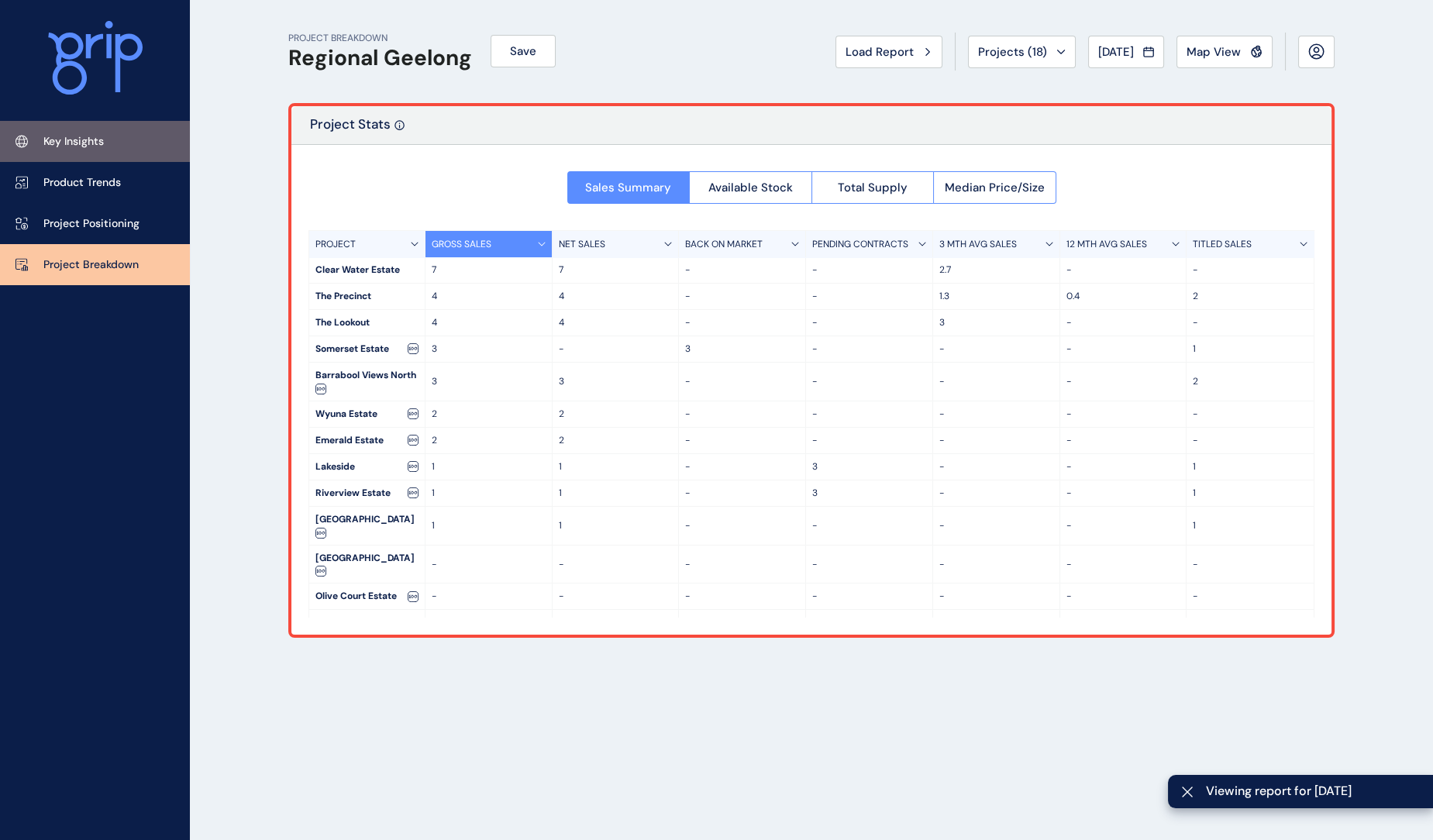
click at [70, 141] on p "Key Insights" at bounding box center [73, 142] width 60 height 16
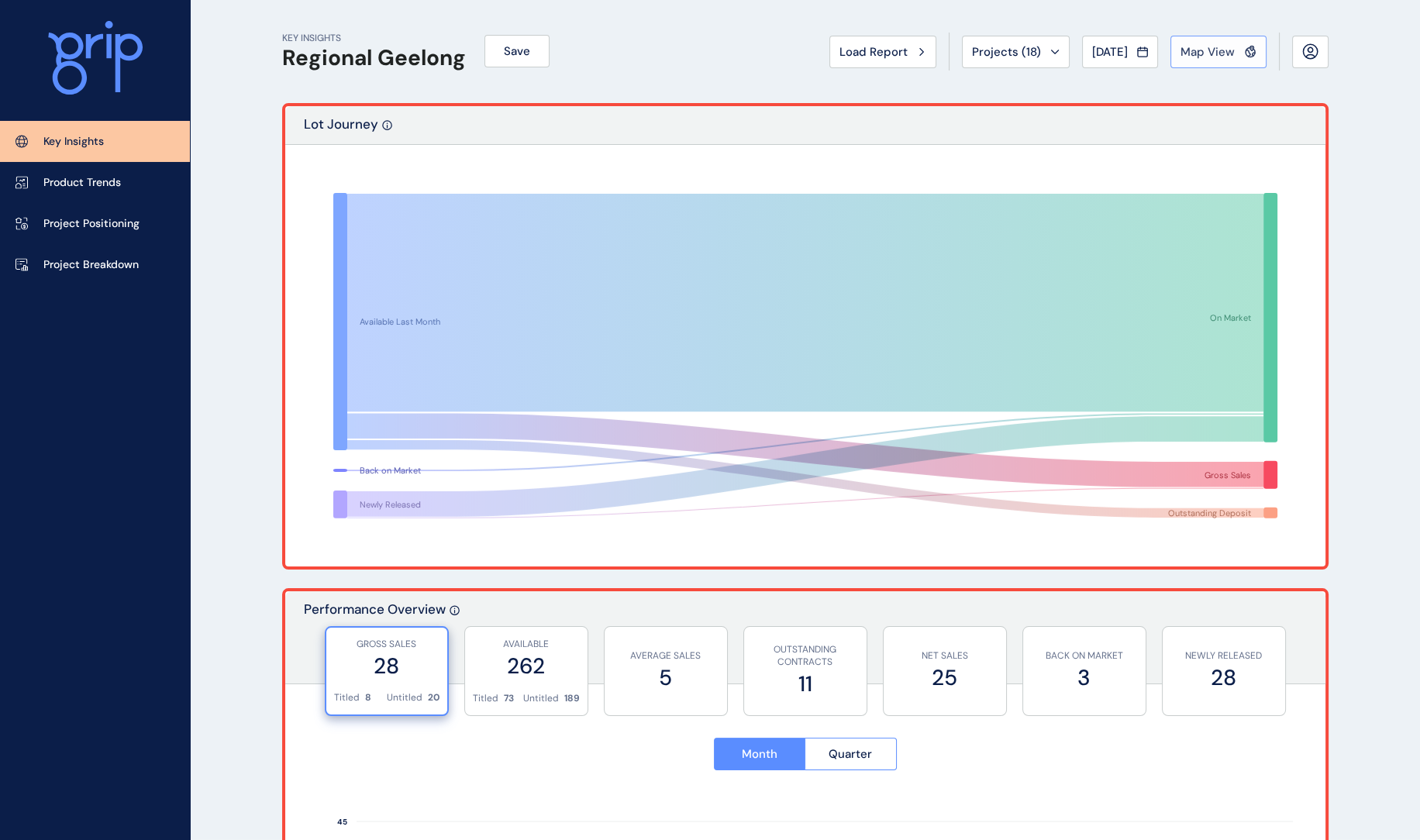
click at [1205, 55] on span "Map View" at bounding box center [1208, 51] width 55 height 16
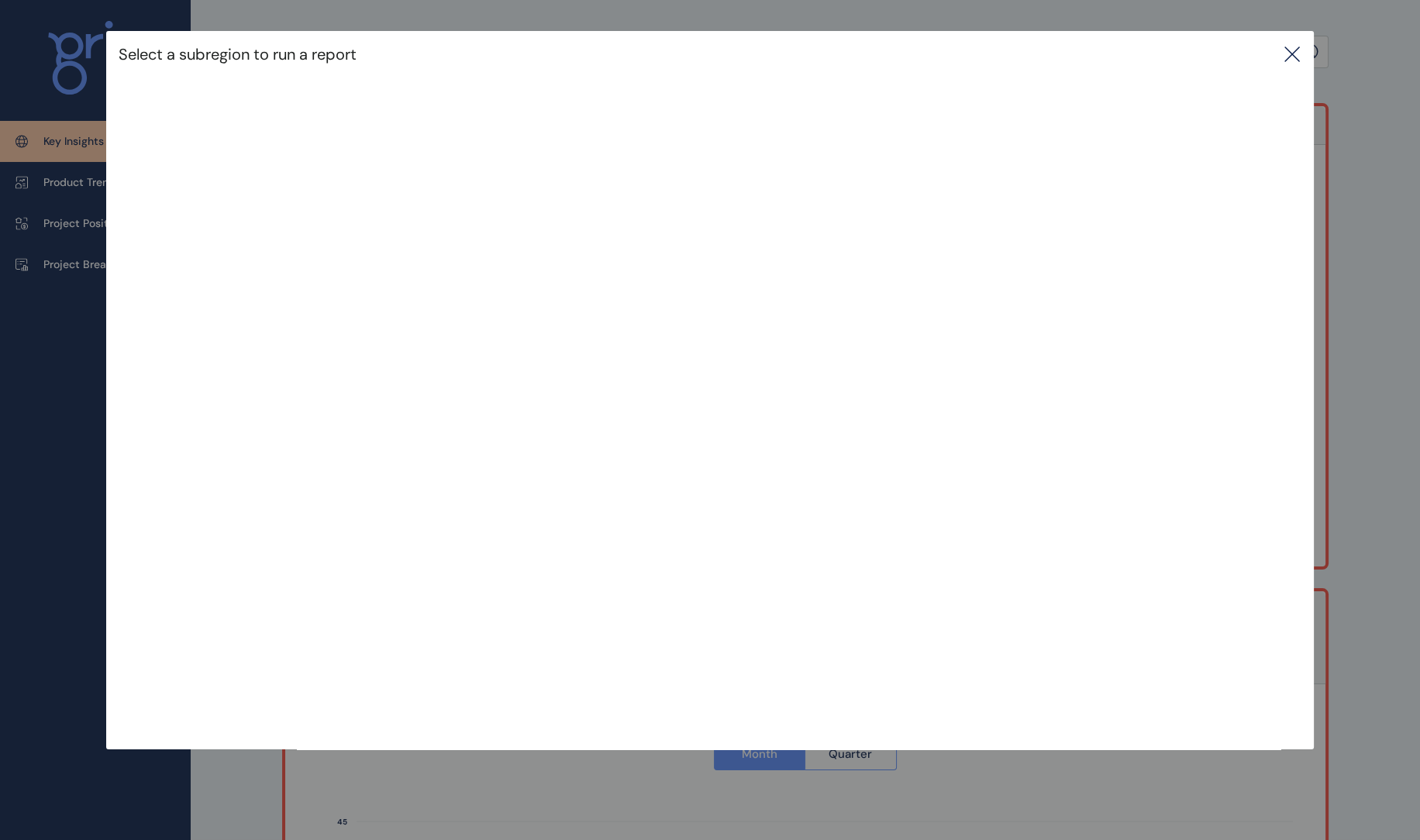
click at [1292, 58] on icon at bounding box center [1292, 54] width 18 height 18
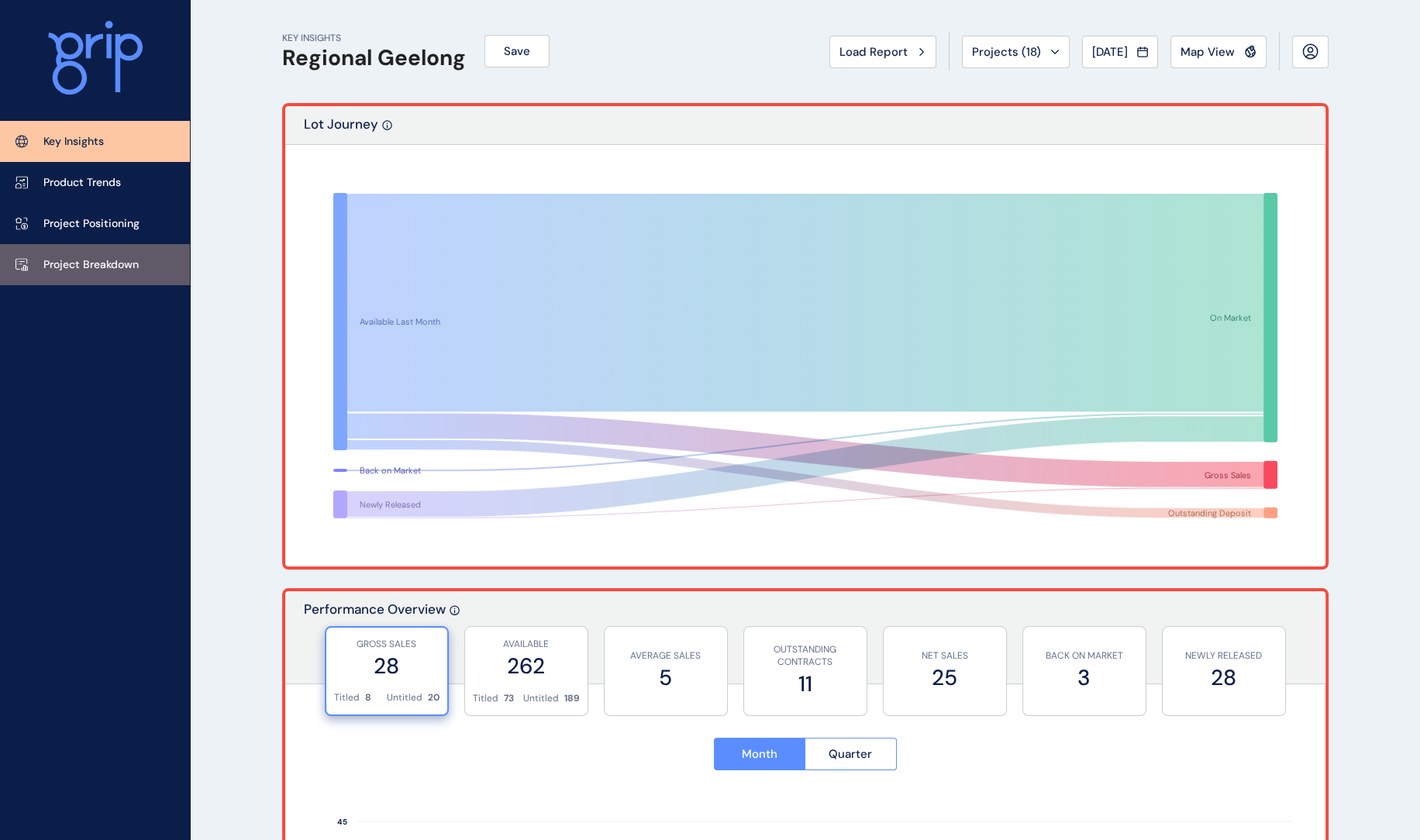
click at [115, 279] on link "Project Breakdown" at bounding box center [94, 265] width 190 height 41
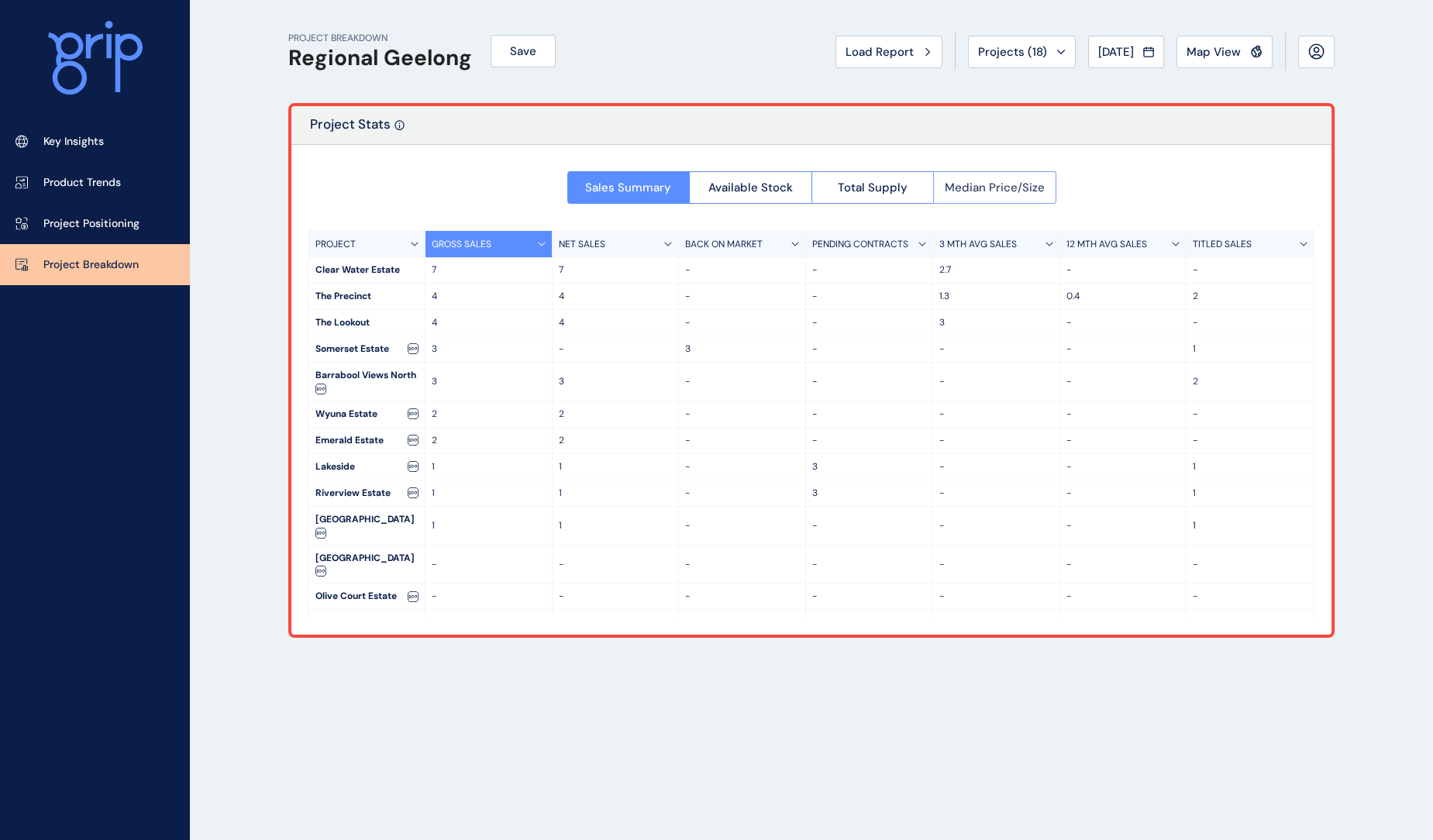
click at [987, 195] on button "Median Price/Size" at bounding box center [994, 187] width 123 height 32
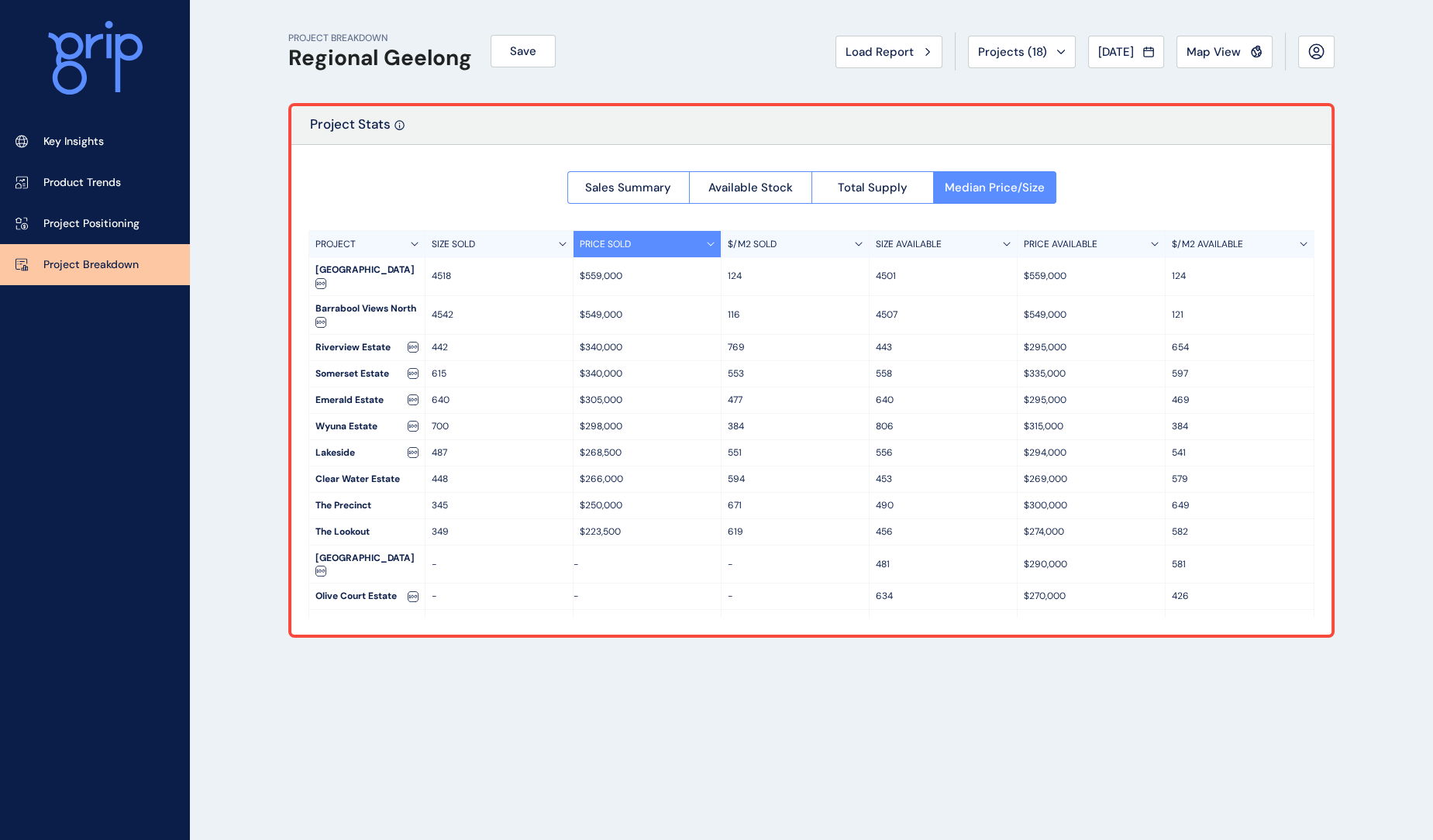
click at [489, 242] on div "SIZE SOLD" at bounding box center [499, 244] width 148 height 26
click at [470, 247] on p "SIZE SOLD" at bounding box center [453, 244] width 43 height 13
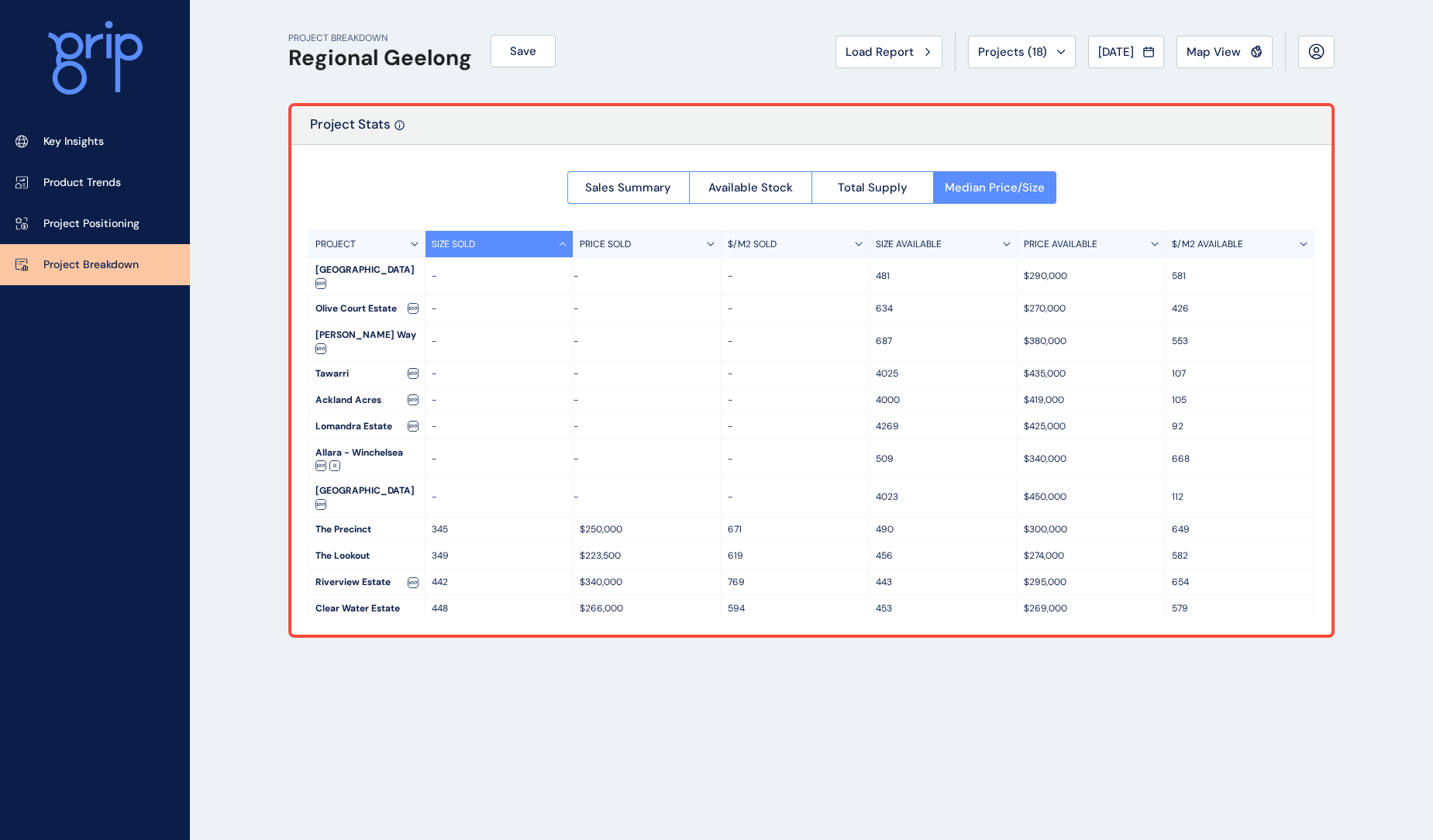
click at [470, 247] on p "SIZE SOLD" at bounding box center [453, 244] width 43 height 13
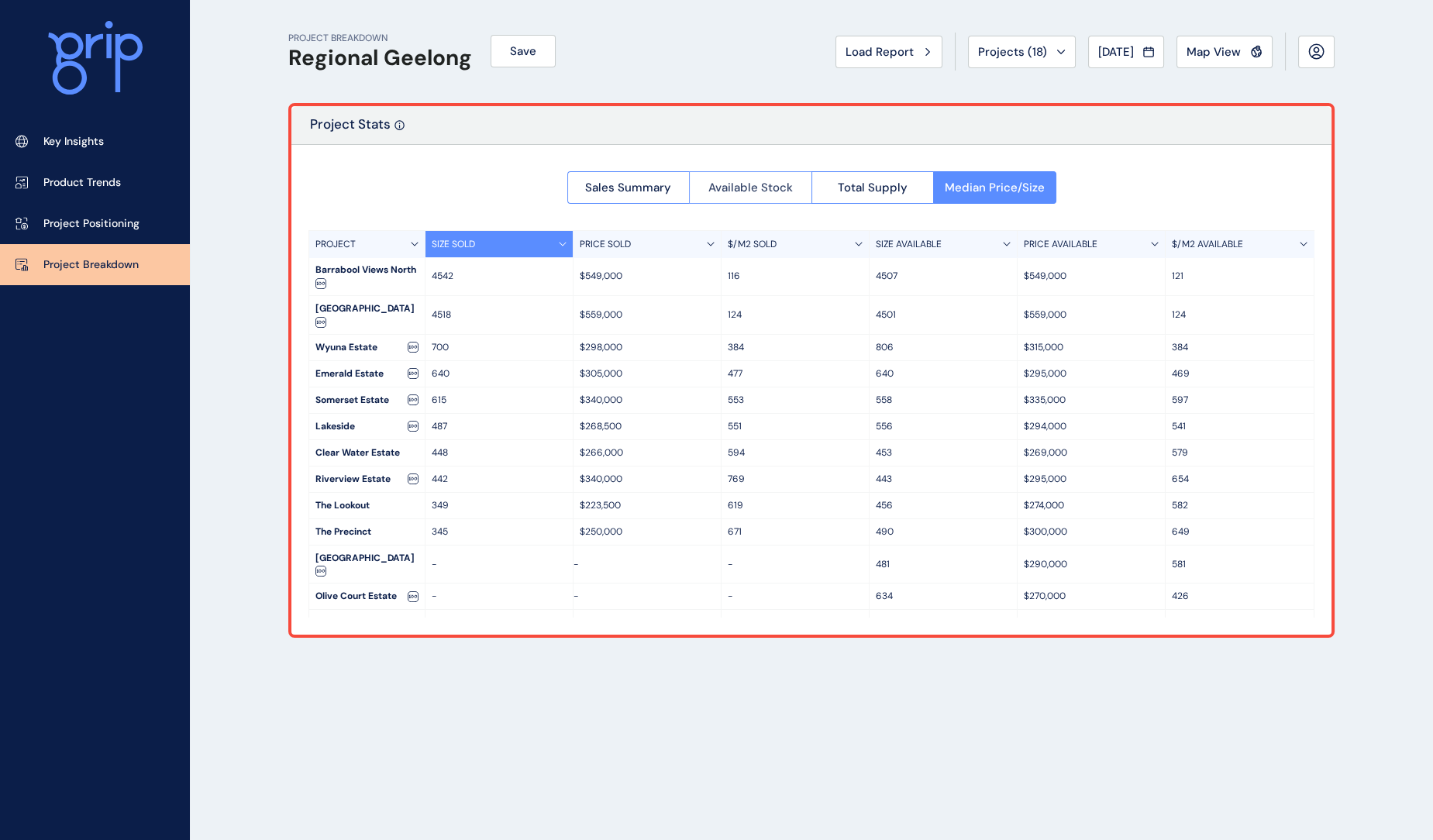
click at [768, 185] on span "Available Stock" at bounding box center [750, 187] width 84 height 16
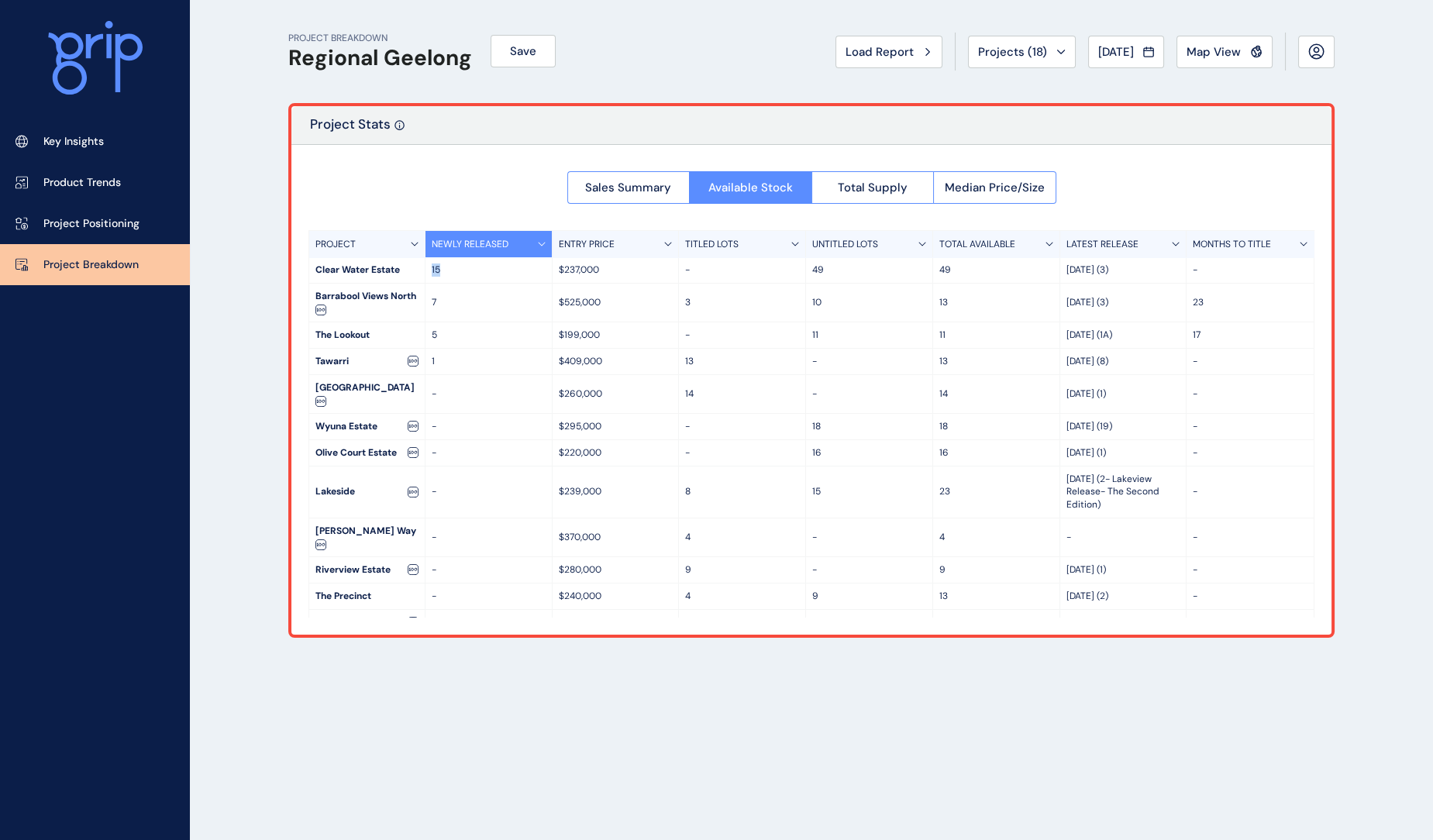
click at [431, 266] on p "15" at bounding box center [488, 270] width 114 height 13
